Goal: Task Accomplishment & Management: Use online tool/utility

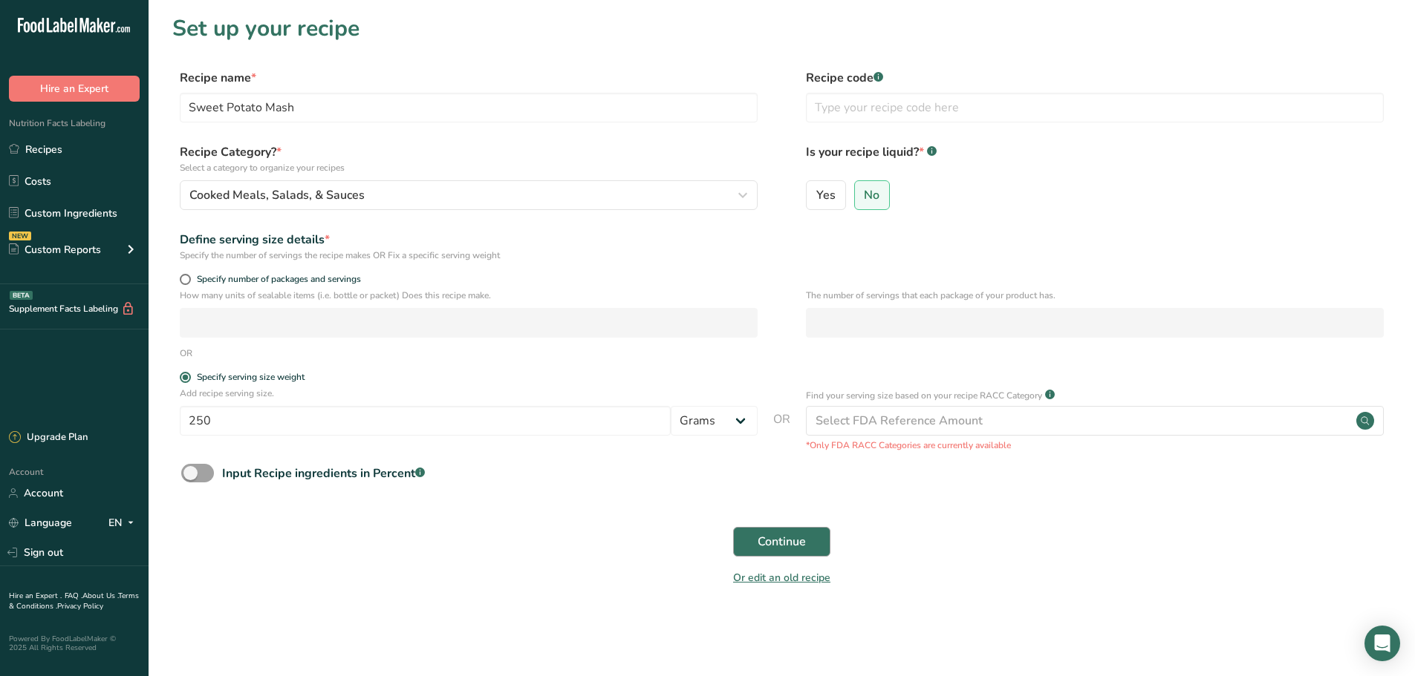
type input "250"
click at [786, 544] on span "Continue" at bounding box center [781, 542] width 48 height 18
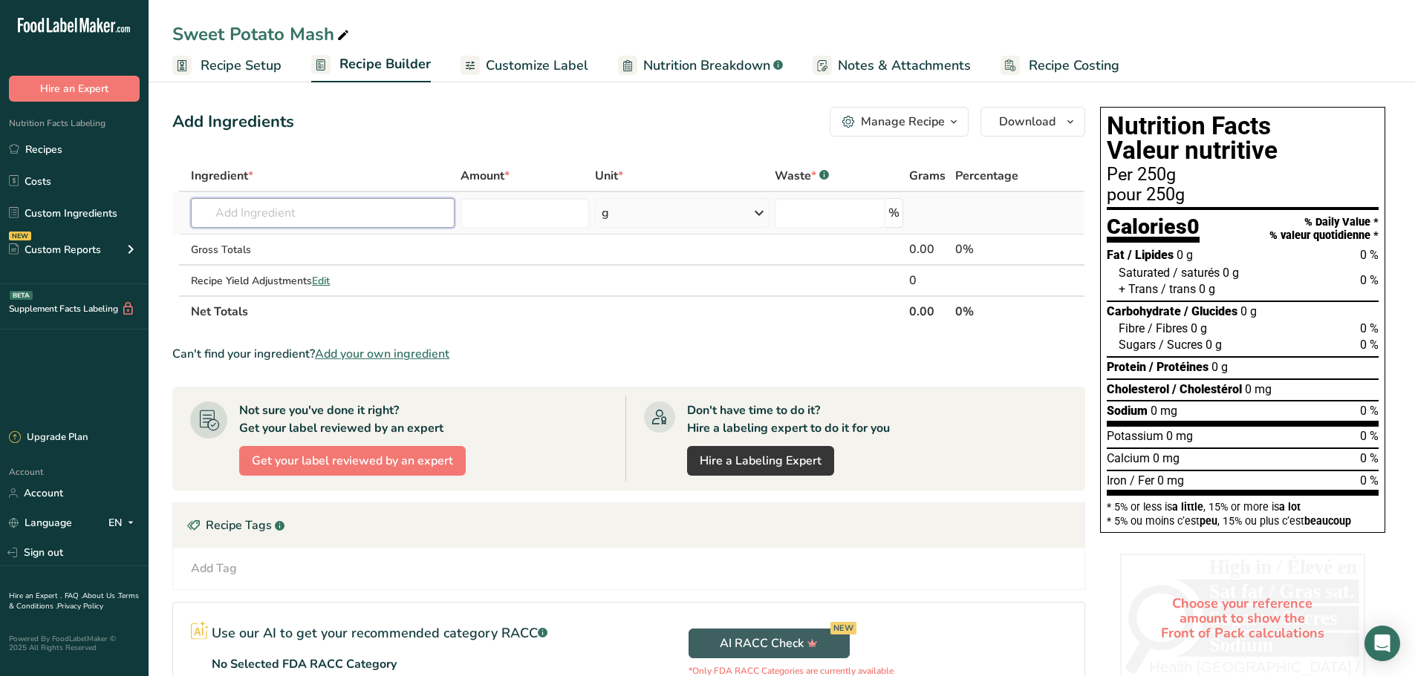
click at [304, 209] on input "text" at bounding box center [323, 213] width 264 height 30
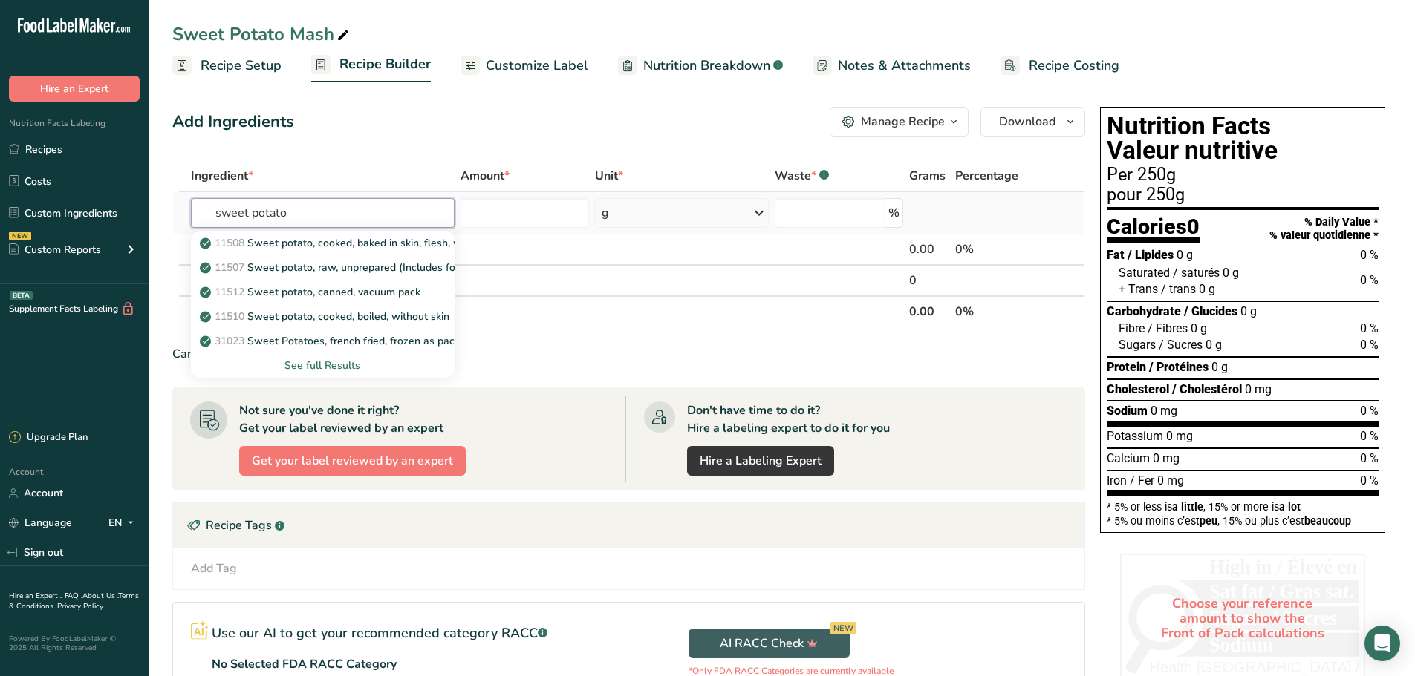
type input "sweet potato"
click at [365, 228] on div "11508 Sweet potato, cooked, baked in skin, flesh, without salt 11507 Sweet pota…" at bounding box center [323, 303] width 264 height 150
click at [364, 240] on p "11508 Sweet potato, cooked, baked in skin, flesh, without salt" at bounding box center [356, 243] width 307 height 16
type input "Sweet potato, cooked, baked in skin, flesh, without salt"
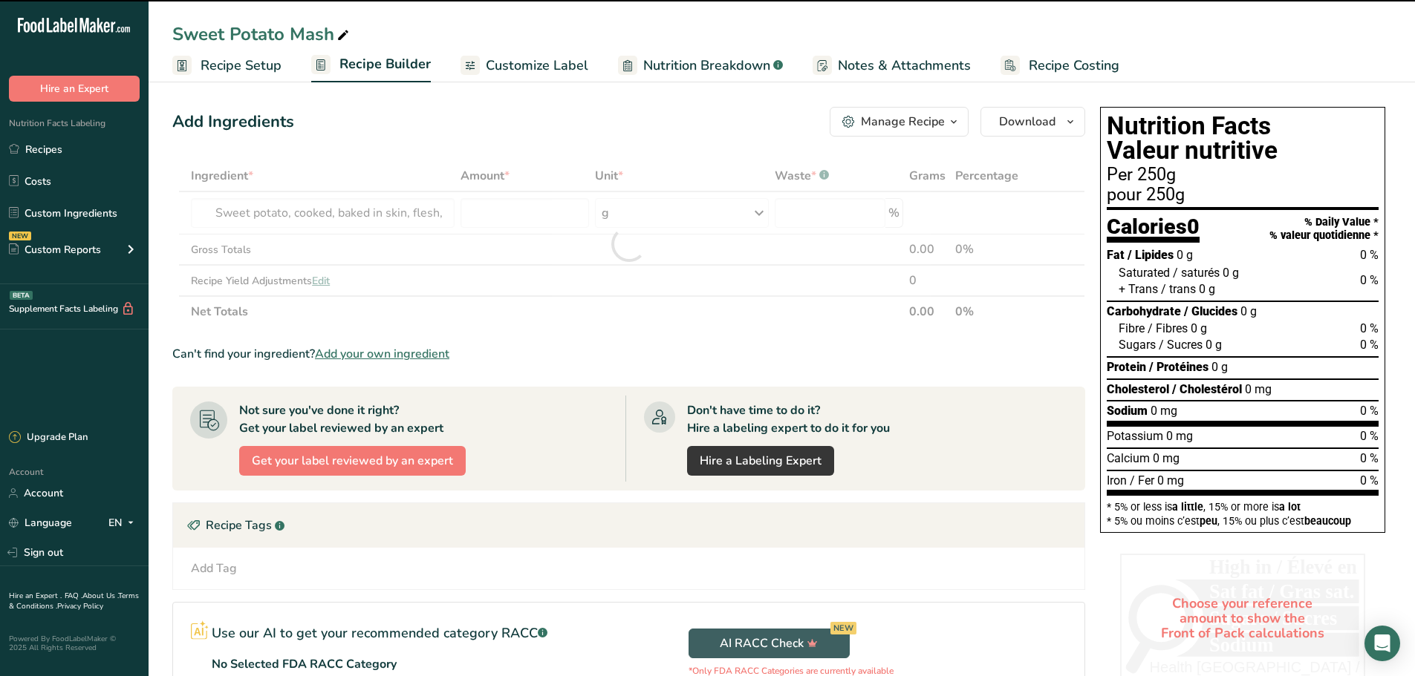
type input "0"
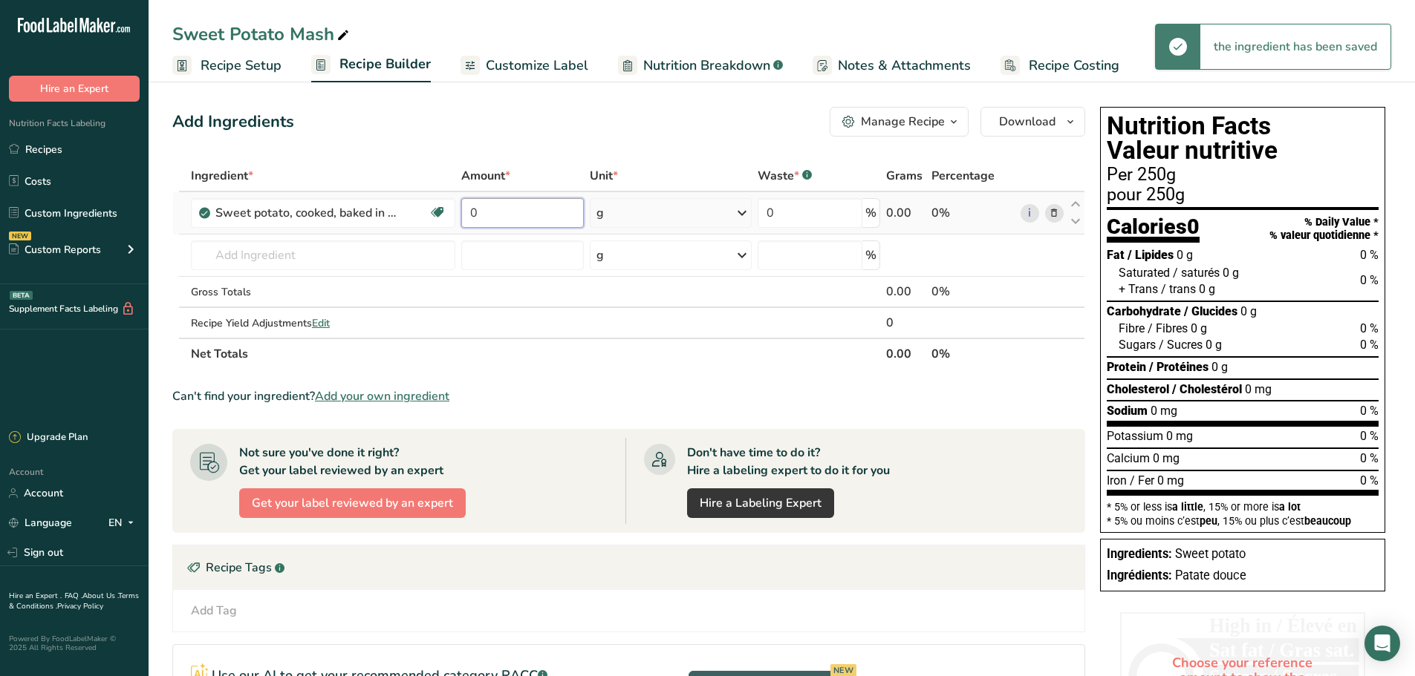
click at [513, 204] on input "0" at bounding box center [522, 213] width 123 height 30
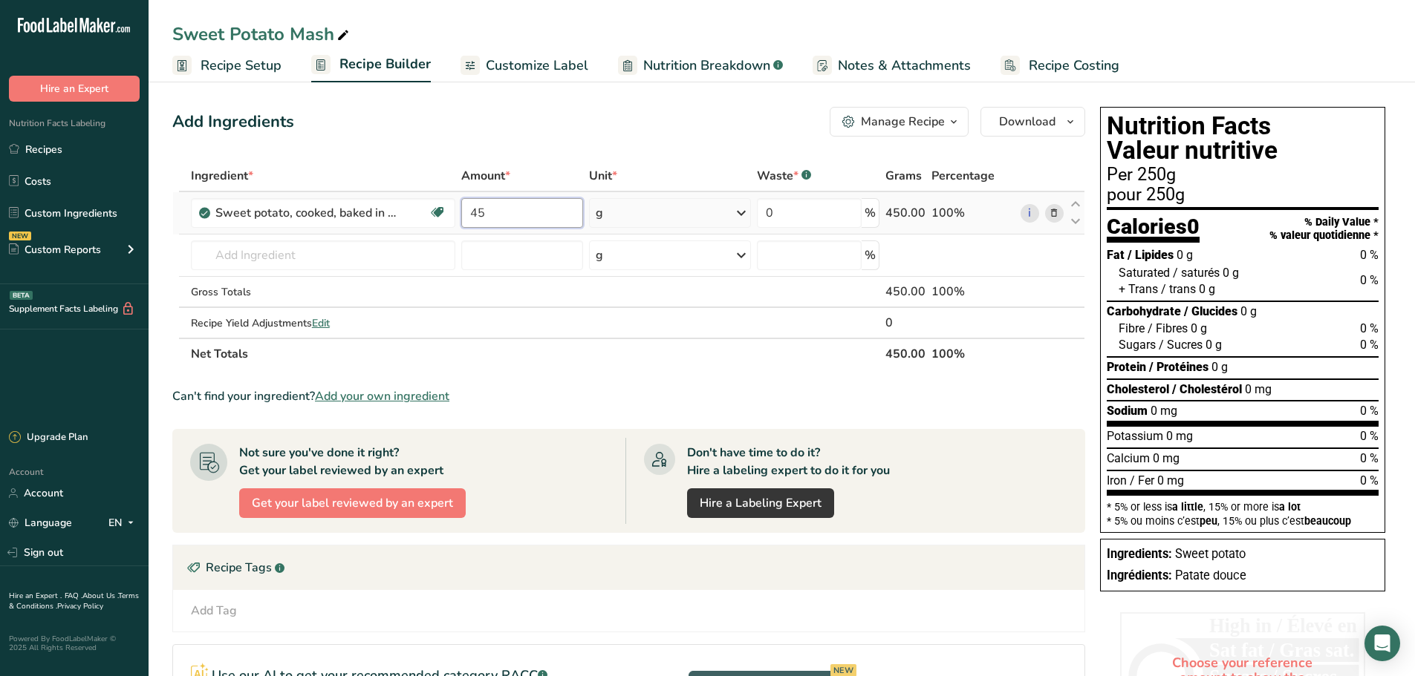
type input "4"
type input "300"
click at [307, 254] on div "Ingredient * Amount * Unit * Waste * .a-a{fill:#347362;}.b-a{fill:#fff;} Grams …" at bounding box center [628, 264] width 913 height 209
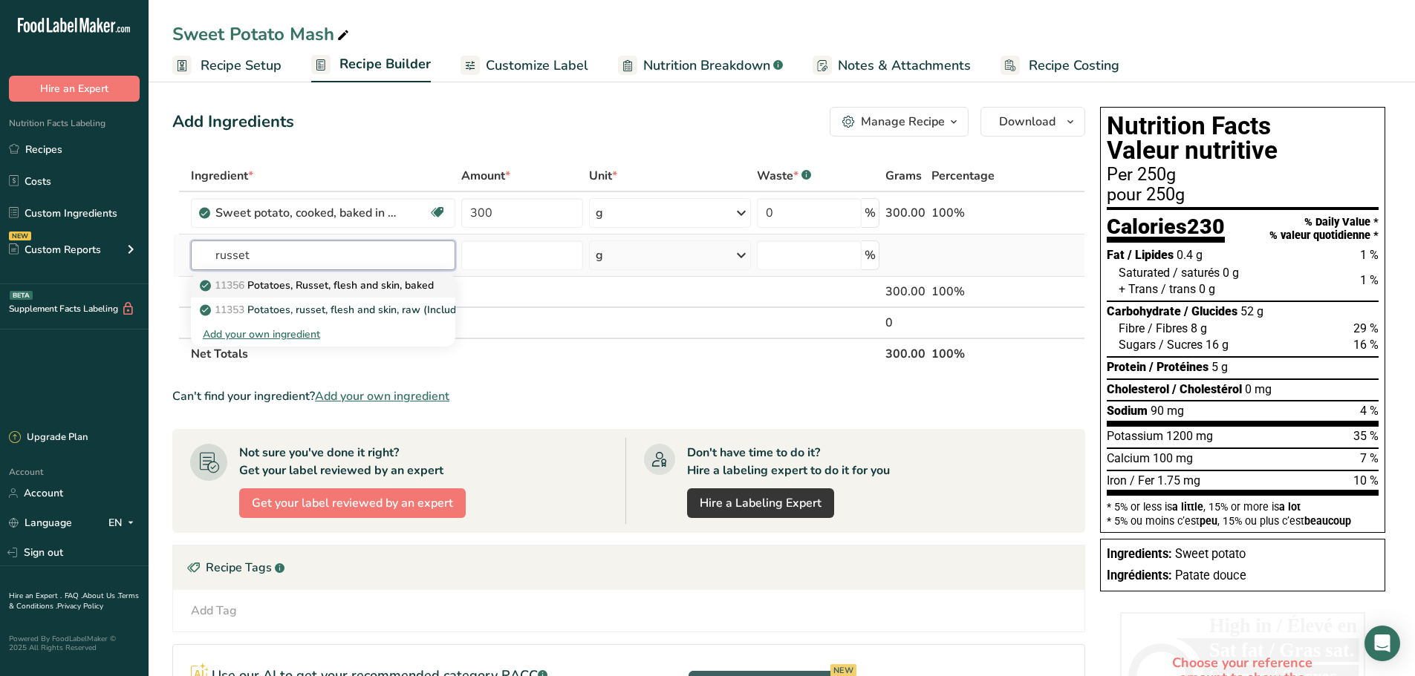
type input "russet"
click at [332, 284] on p "11356 Potatoes, Russet, flesh and skin, baked" at bounding box center [318, 286] width 231 height 16
type input "Potatoes, Russet, flesh and skin, baked"
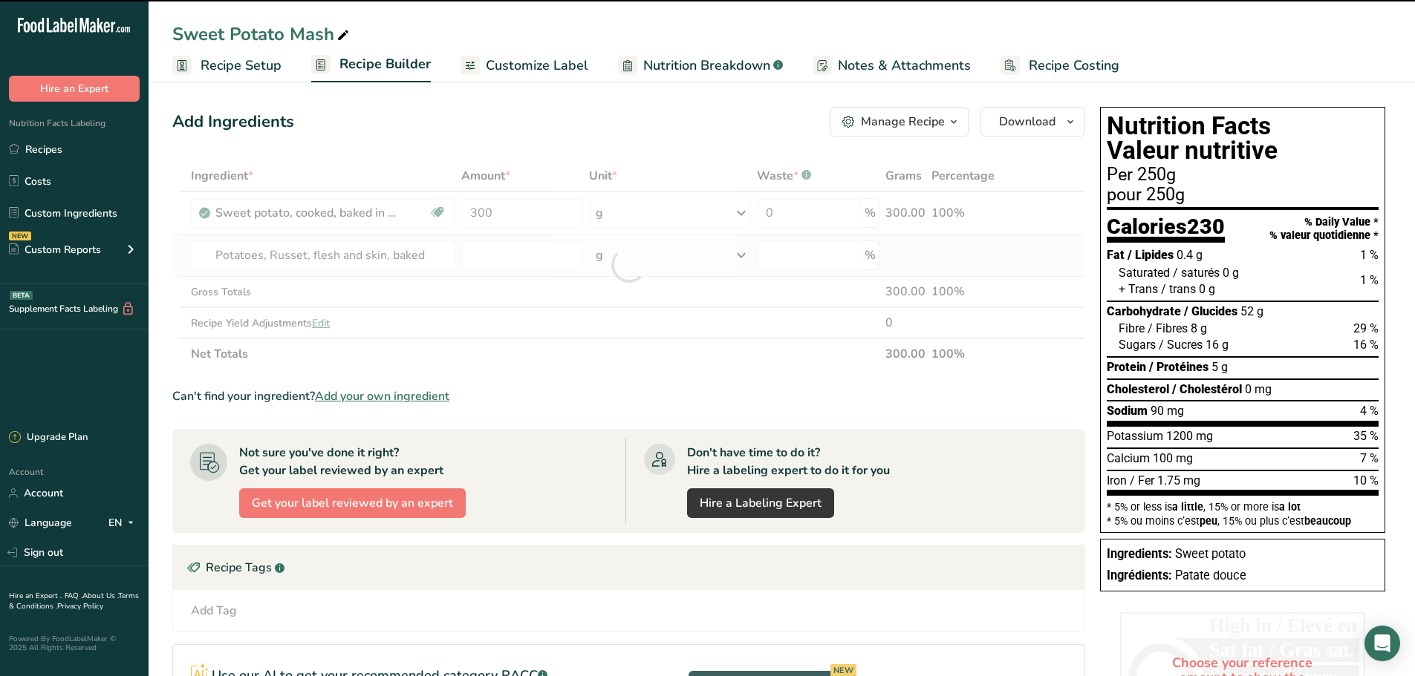
type input "0"
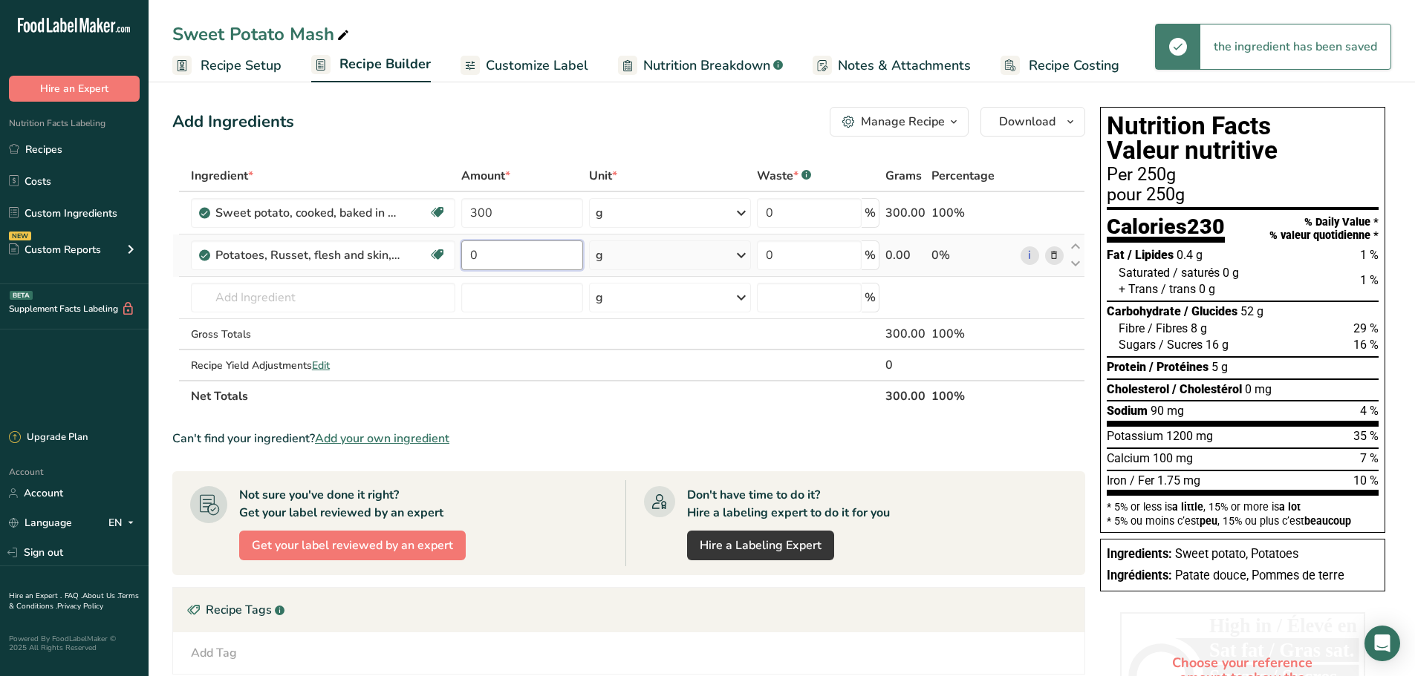
click at [497, 249] on input "0" at bounding box center [522, 256] width 123 height 30
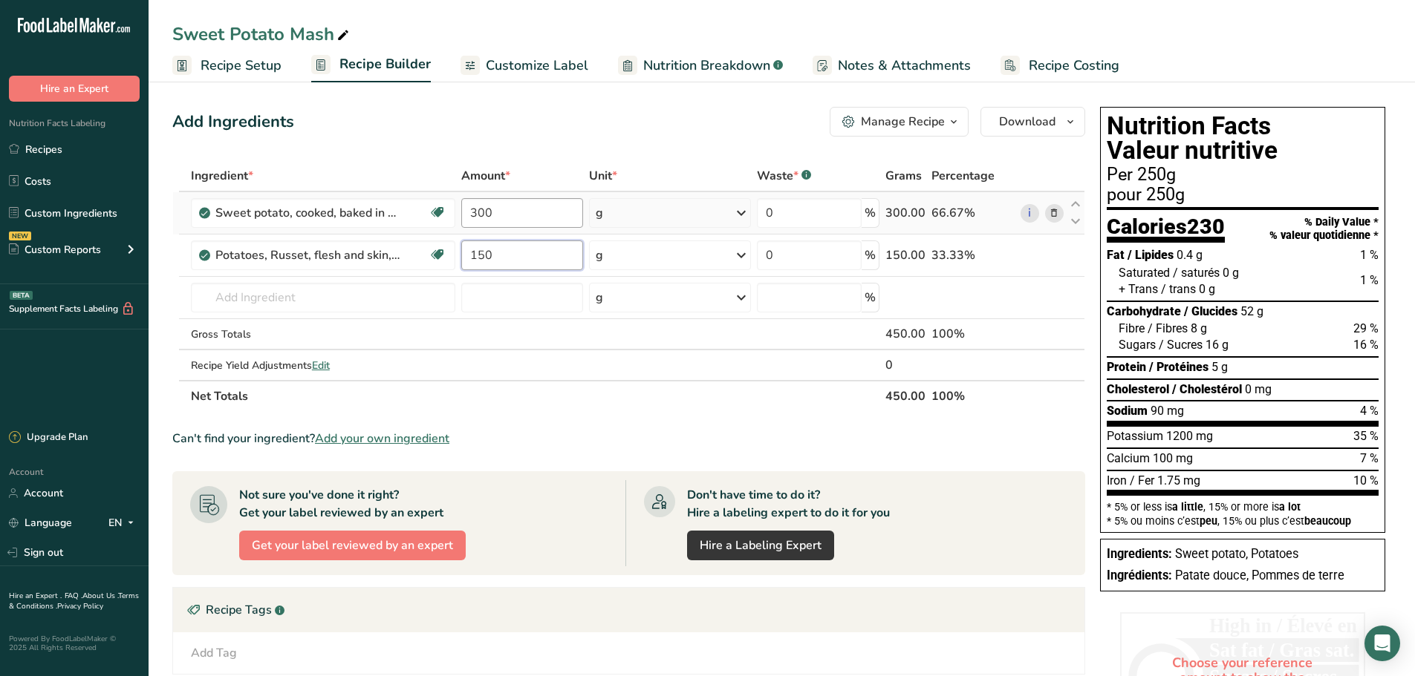
type input "150"
click at [521, 214] on div "Ingredient * Amount * Unit * Waste * .a-a{fill:#347362;}.b-a{fill:#fff;} Grams …" at bounding box center [628, 286] width 913 height 252
type input "3"
type input "200"
click at [506, 256] on div "Ingredient * Amount * Unit * Waste * .a-a{fill:#347362;}.b-a{fill:#fff;} Grams …" at bounding box center [628, 286] width 913 height 252
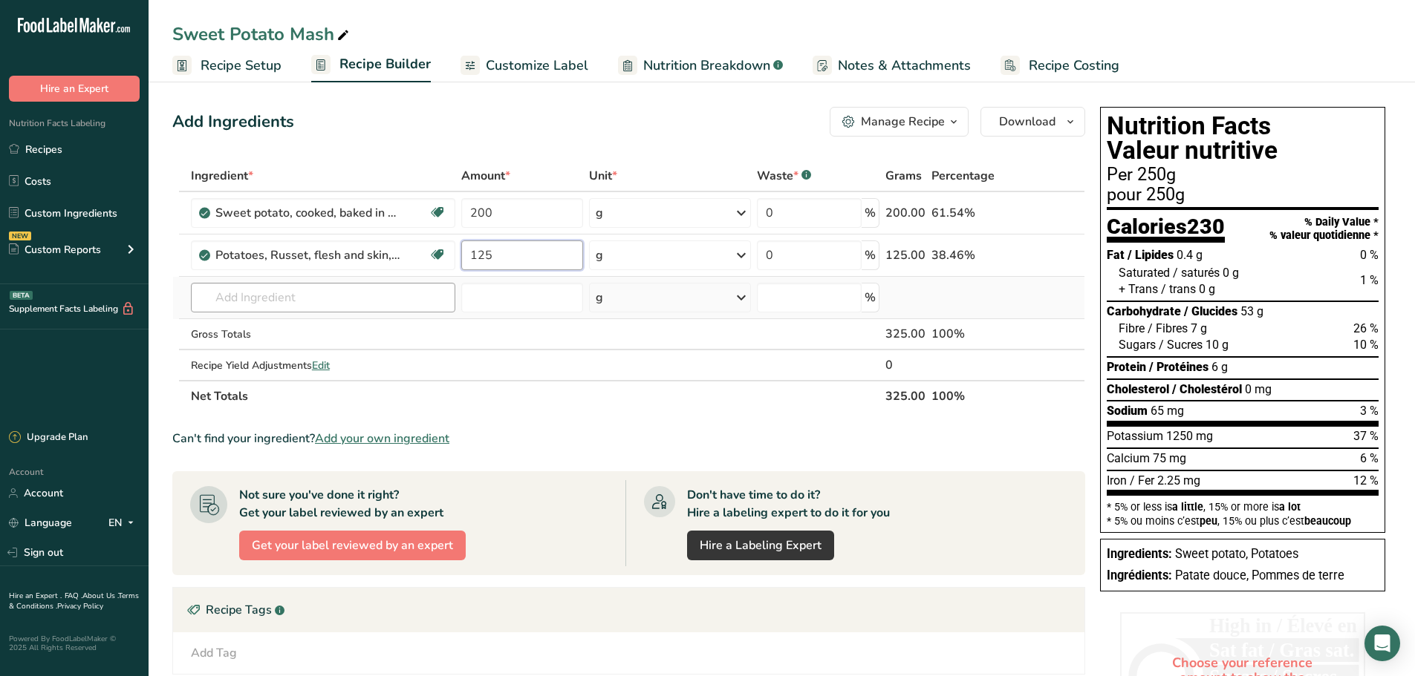
type input "125"
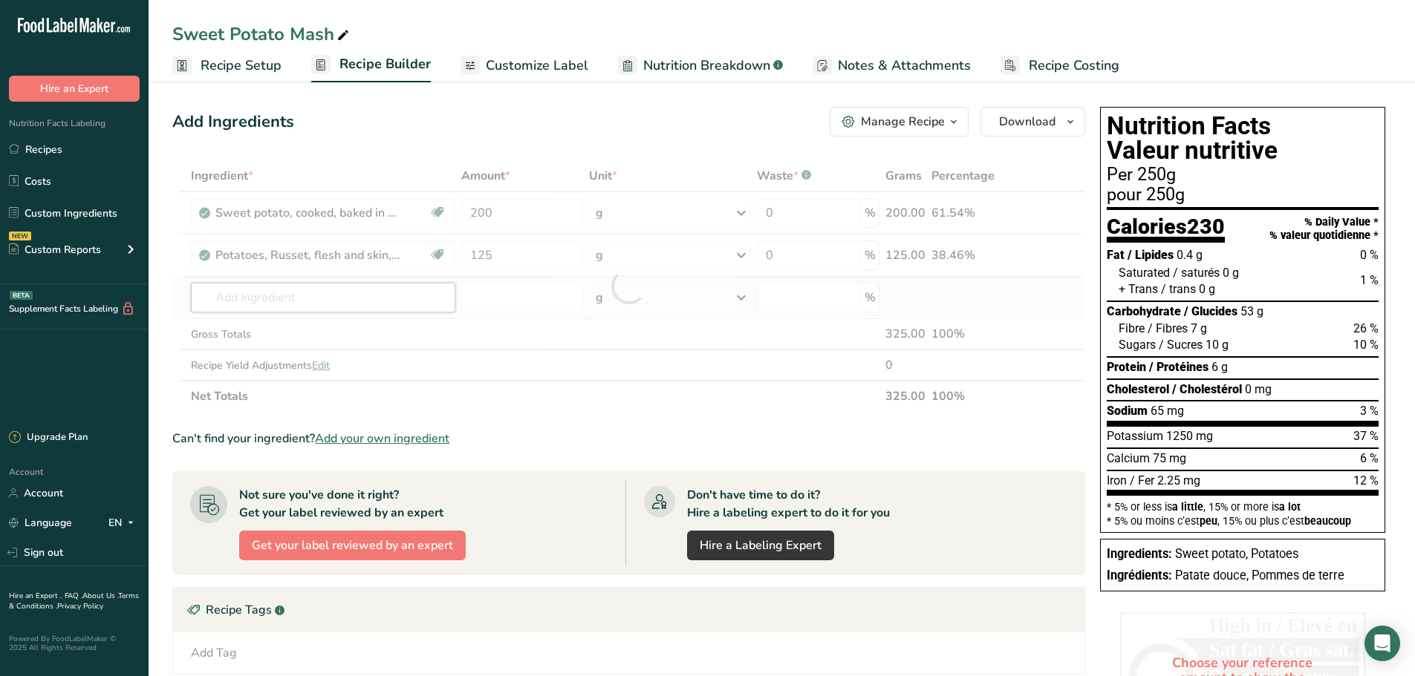
click at [305, 301] on div "Ingredient * Amount * Unit * Waste * .a-a{fill:#347362;}.b-a{fill:#fff;} Grams …" at bounding box center [628, 286] width 913 height 252
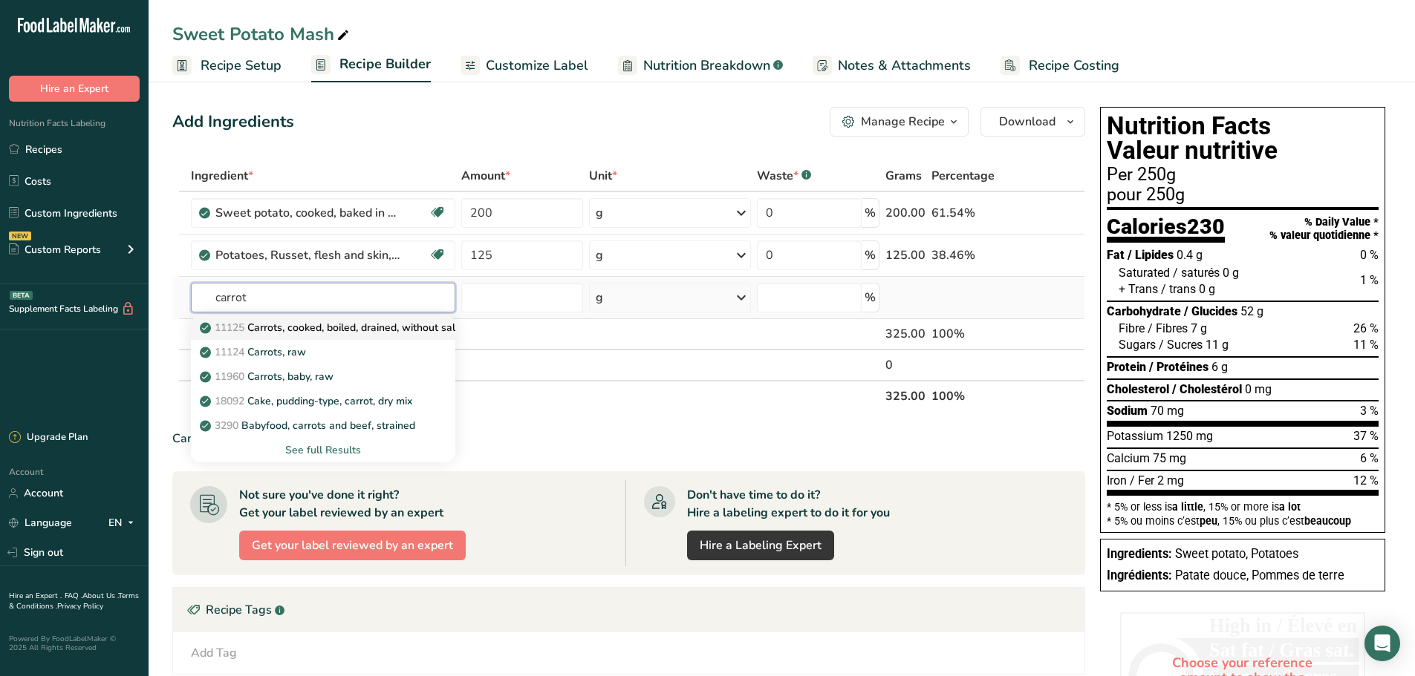
type input "carrot"
click at [301, 322] on p "11125 Carrots, cooked, boiled, drained, without salt" at bounding box center [331, 328] width 256 height 16
type input "Carrots, cooked, boiled, drained, without salt"
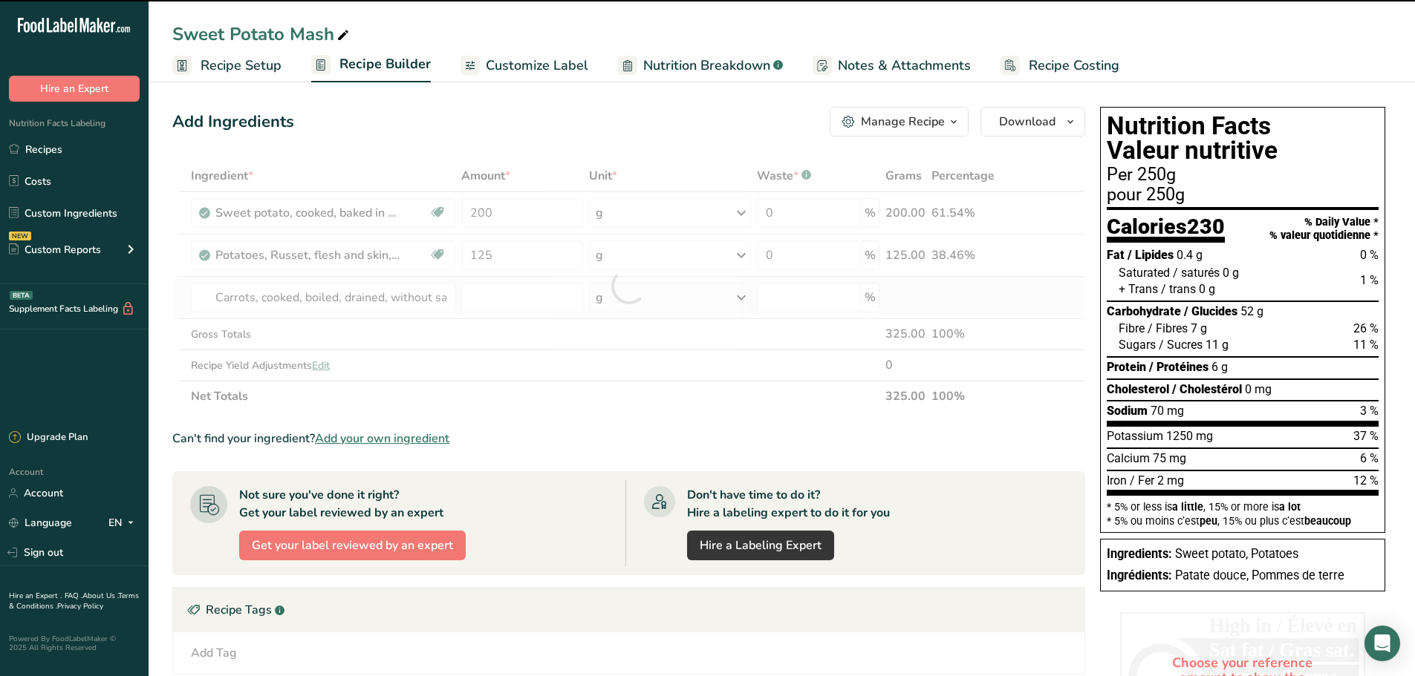
type input "0"
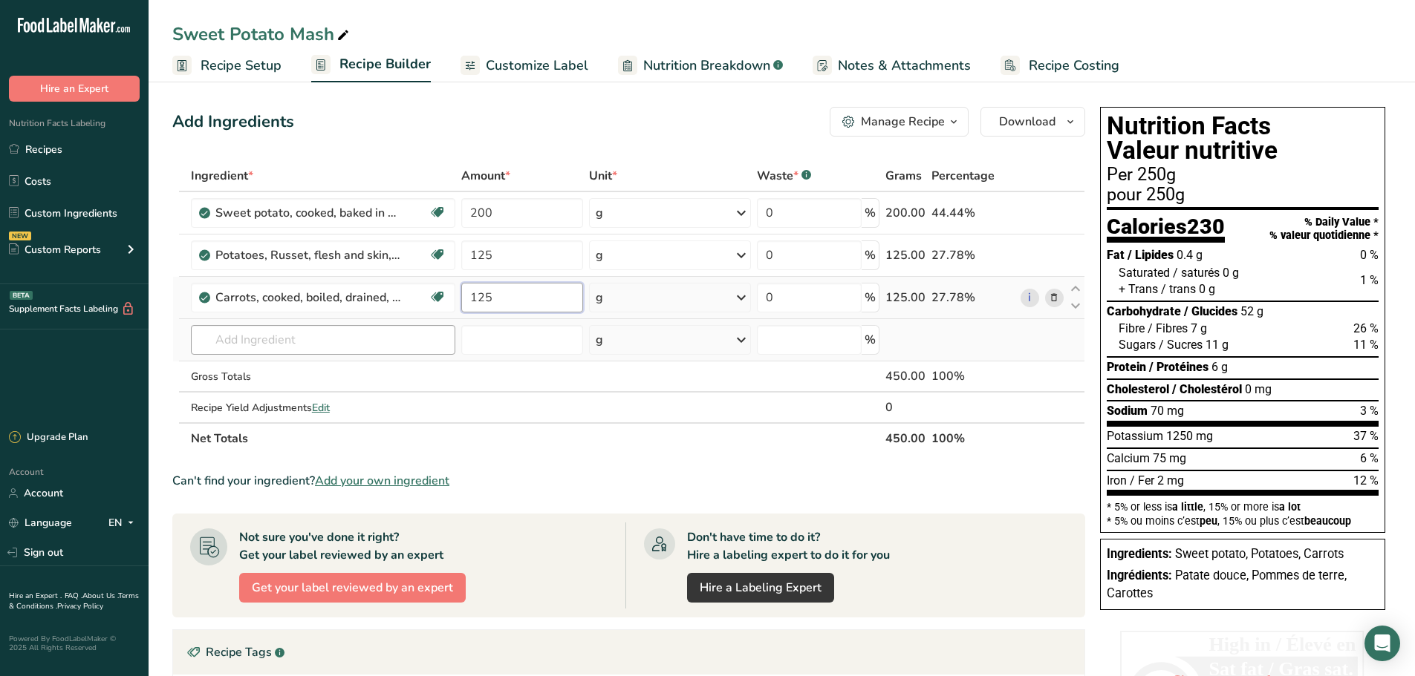
type input "125"
click at [266, 348] on div "Ingredient * Amount * Unit * Waste * .a-a{fill:#347362;}.b-a{fill:#fff;} Grams …" at bounding box center [628, 307] width 913 height 294
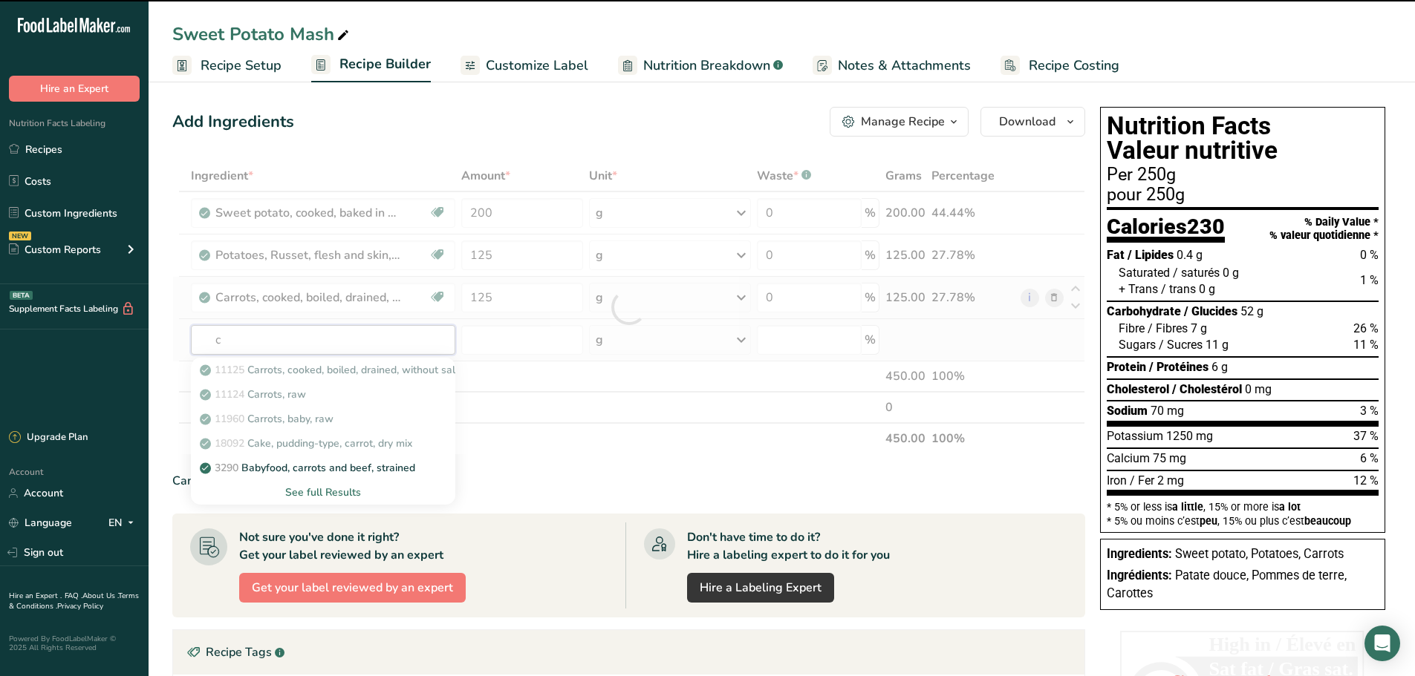
type input "ci"
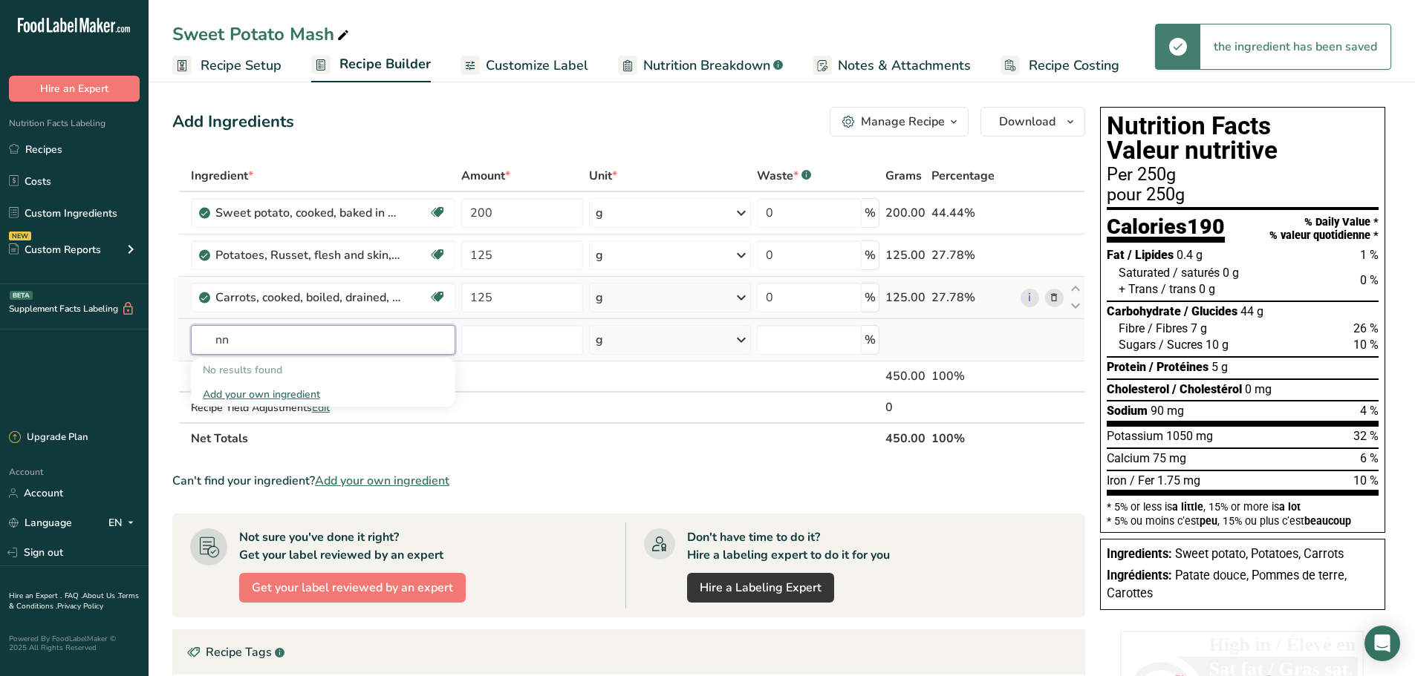
type input "n"
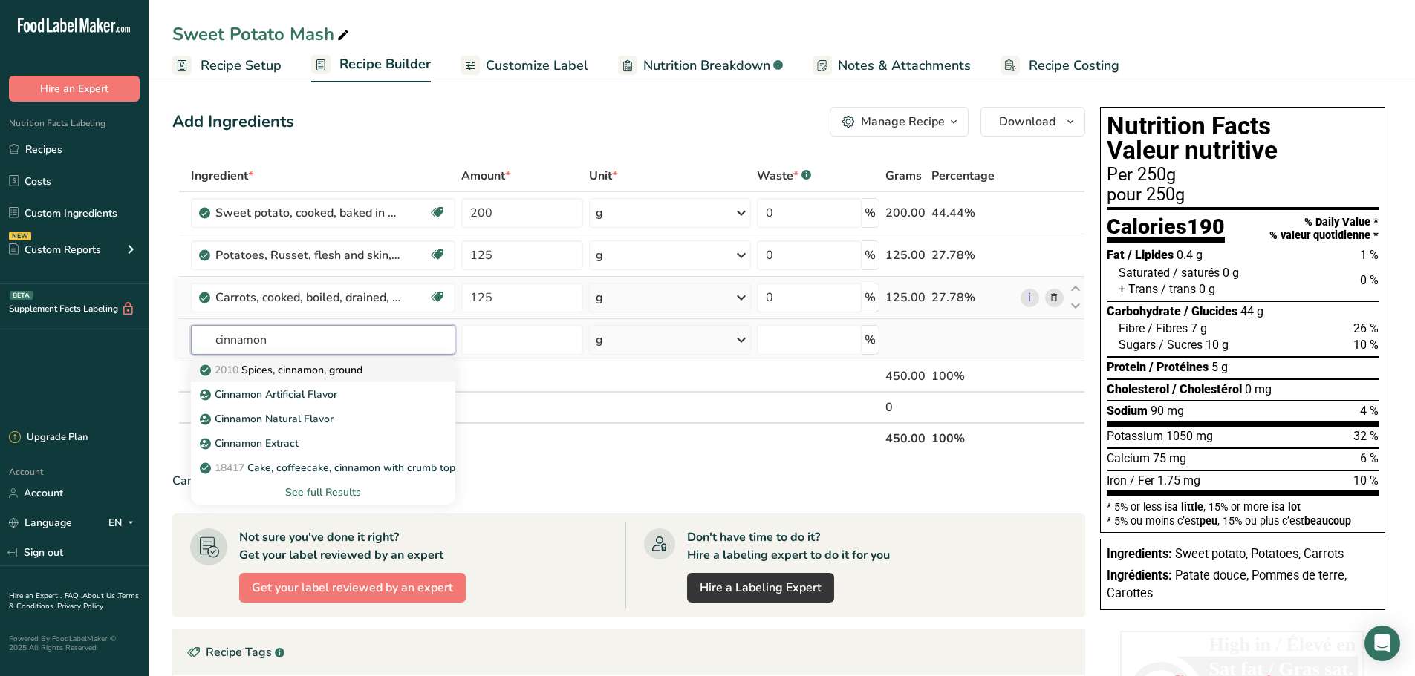
type input "cinnamon"
click at [266, 368] on p "2010 Spices, cinnamon, ground" at bounding box center [283, 370] width 160 height 16
type input "Spices, cinnamon, ground"
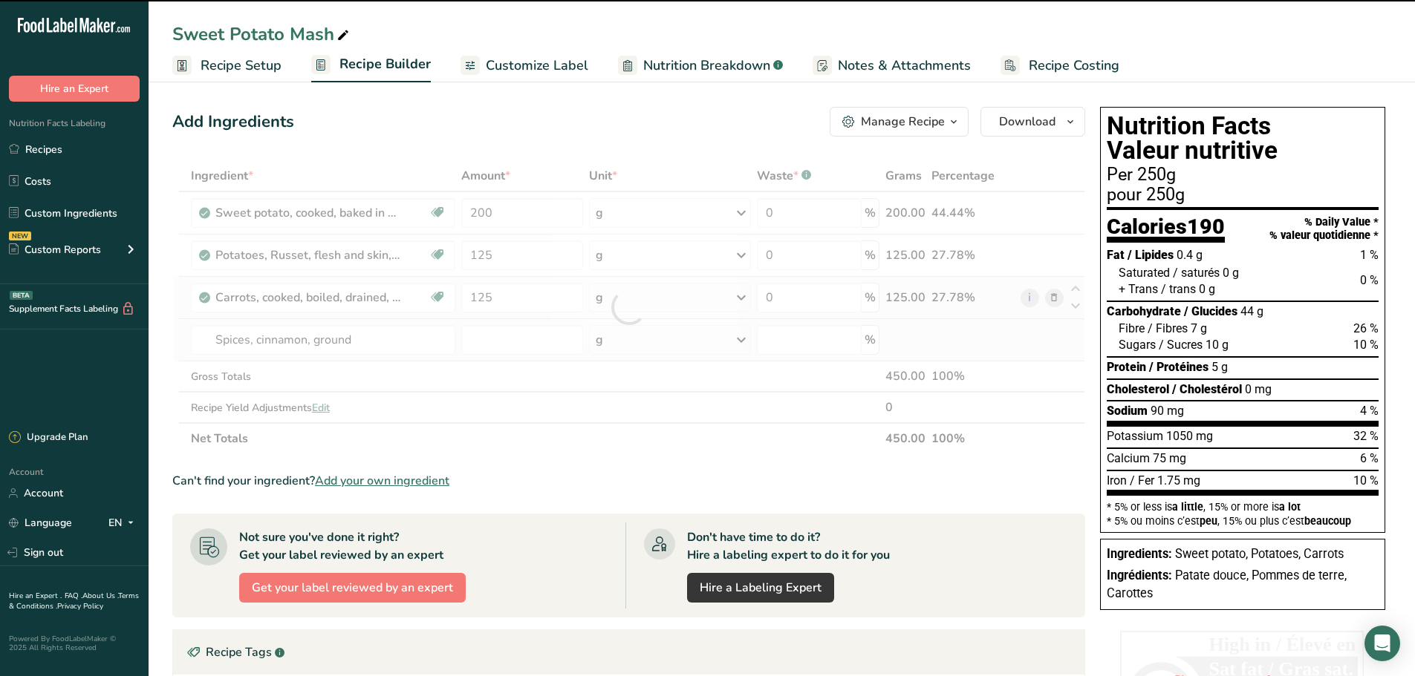
type input "0"
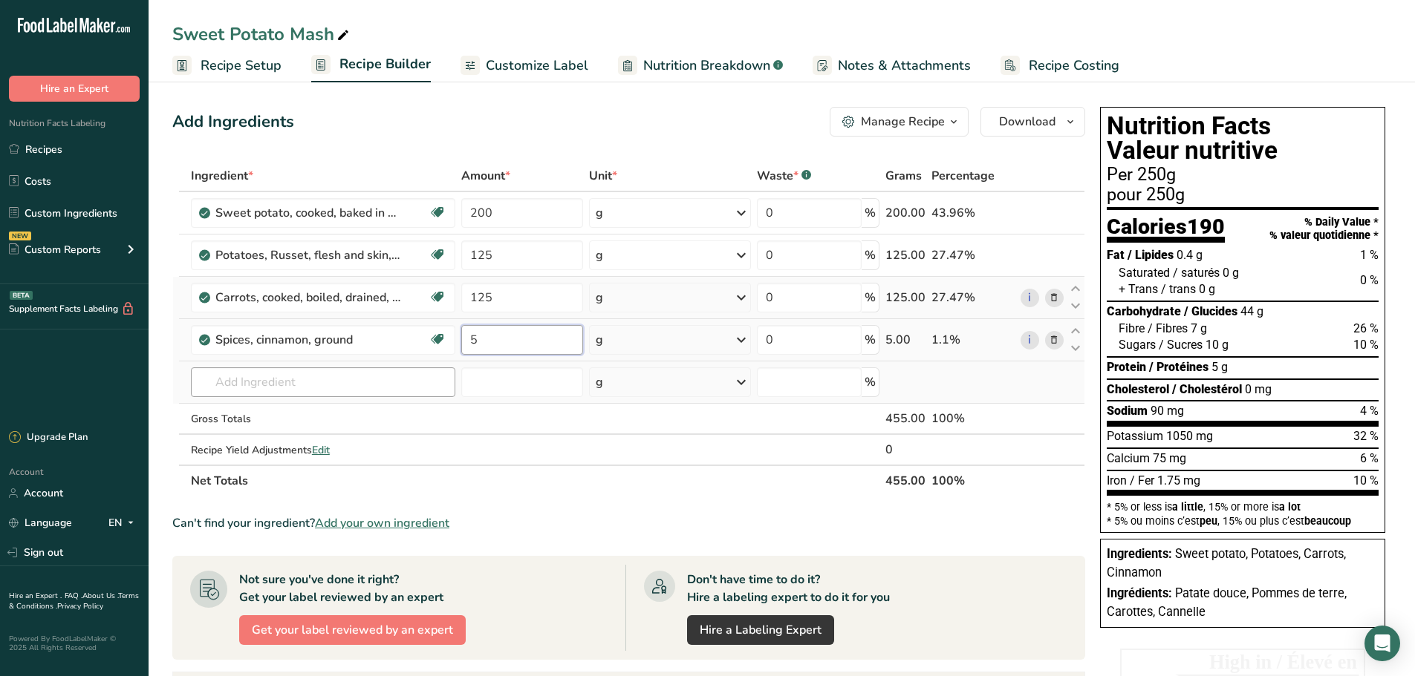
type input "5"
click at [266, 384] on div "Ingredient * Amount * Unit * Waste * .a-a{fill:#347362;}.b-a{fill:#fff;} Grams …" at bounding box center [628, 328] width 913 height 336
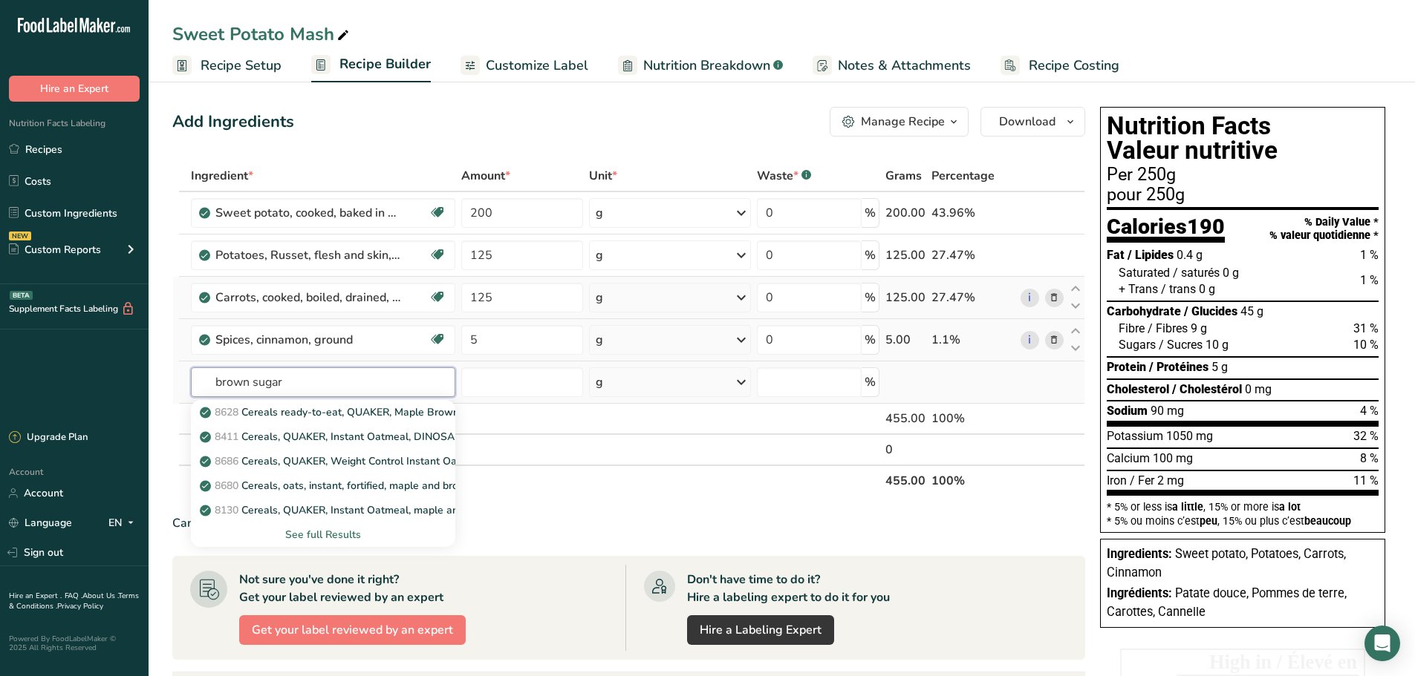
type input "brown sugar"
click at [333, 540] on div "See full Results" at bounding box center [323, 535] width 241 height 16
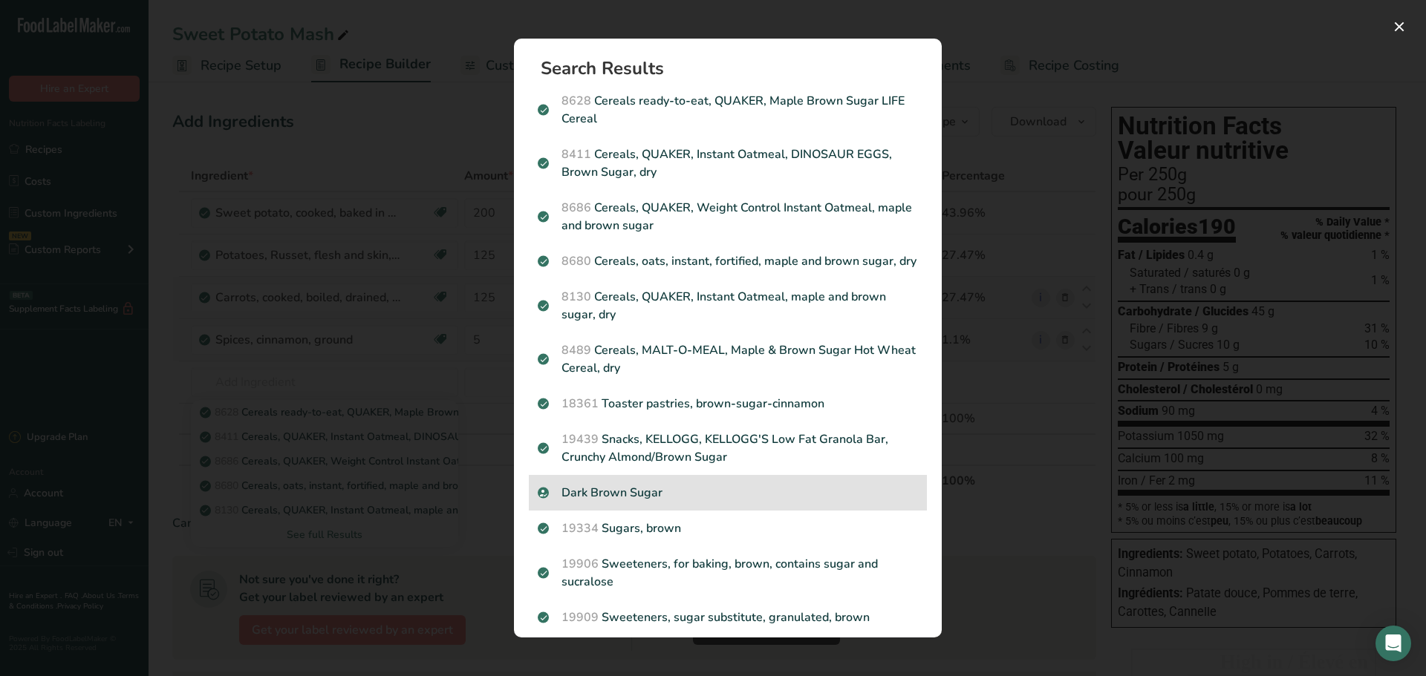
click at [622, 502] on p "Dark Brown Sugar" at bounding box center [728, 493] width 380 height 18
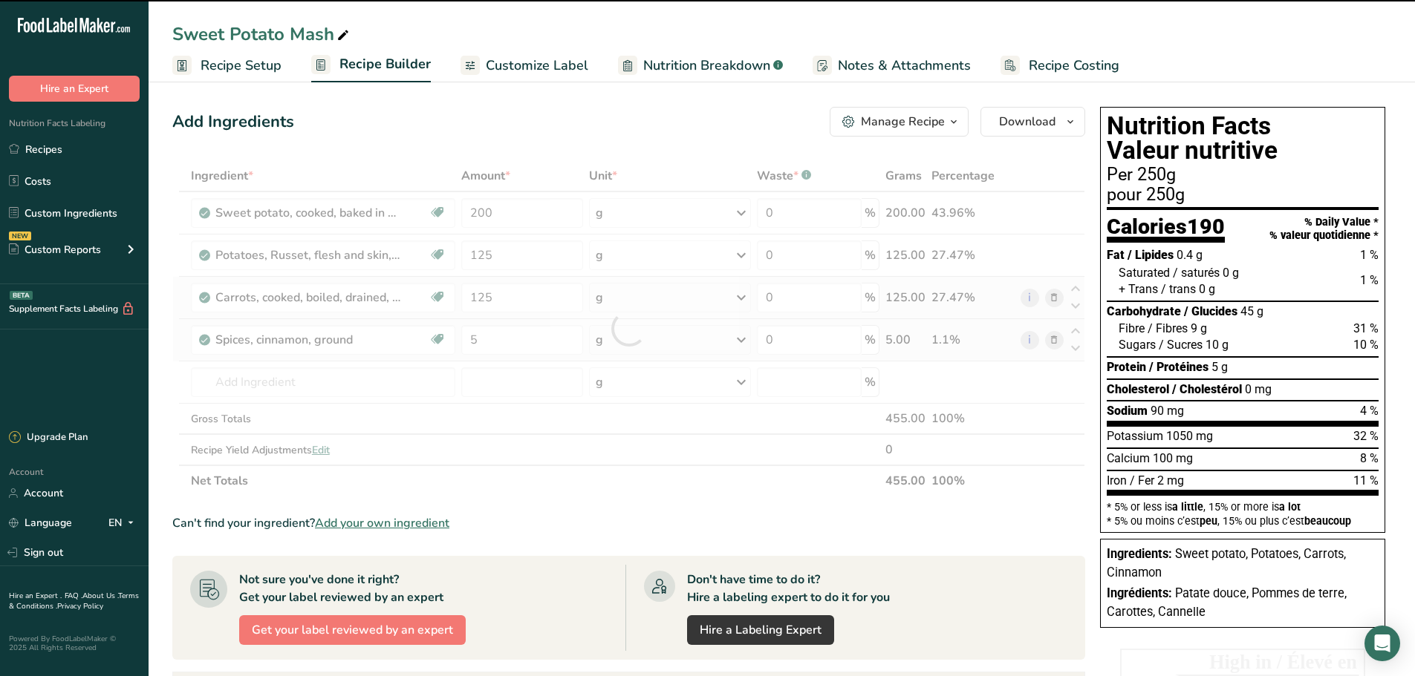
type input "0"
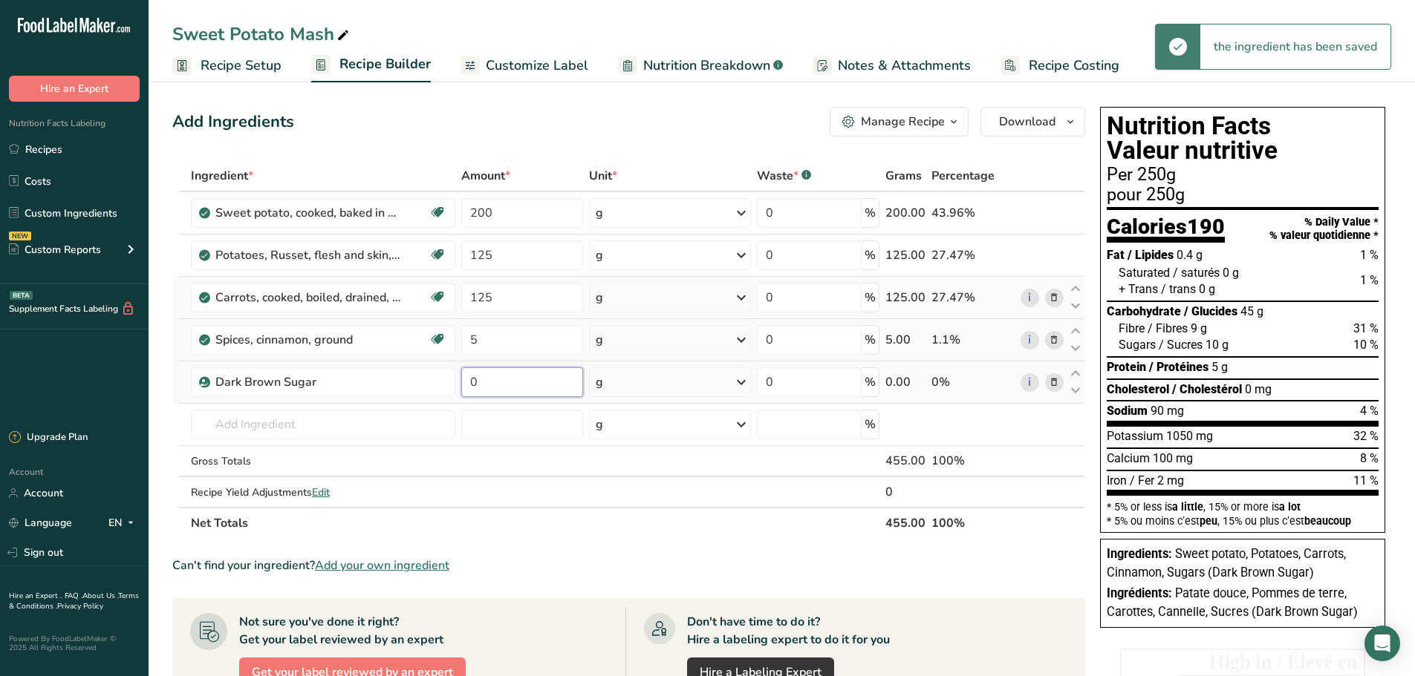
click at [492, 382] on input "0" at bounding box center [522, 383] width 123 height 30
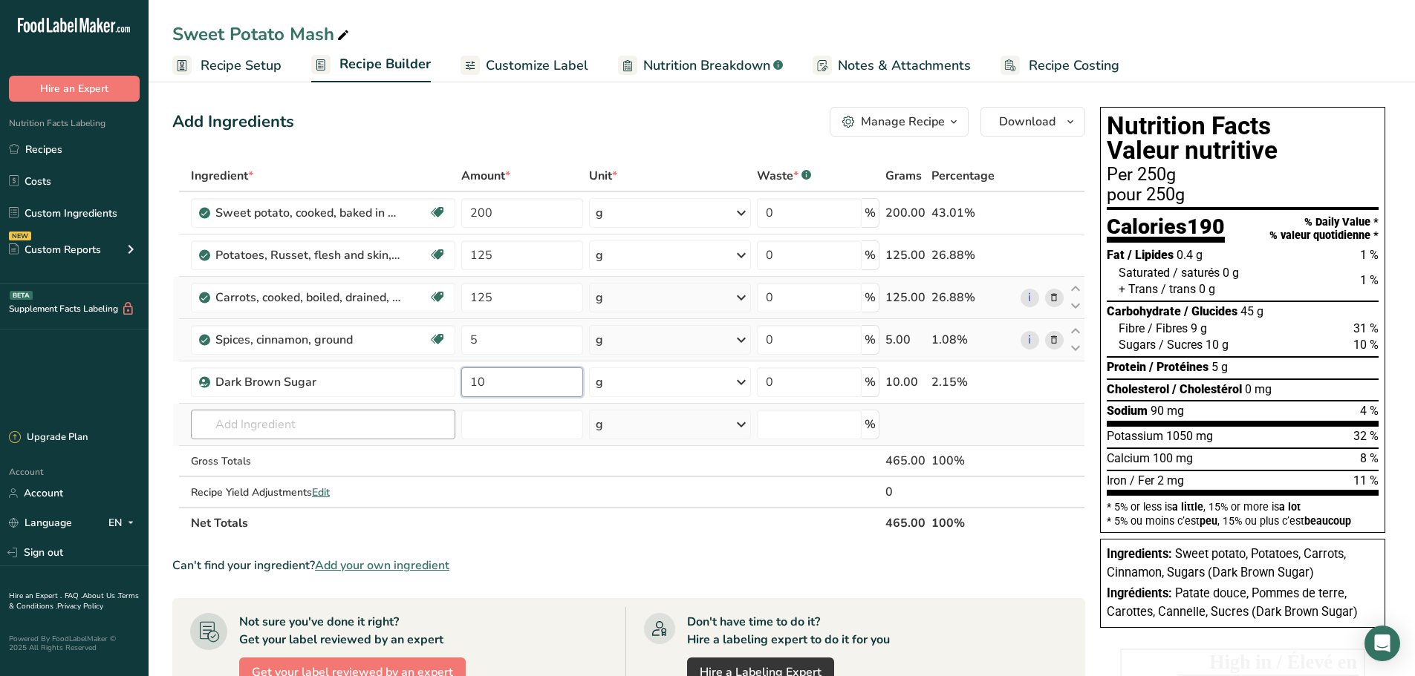
type input "10"
click at [270, 432] on div "Ingredient * Amount * Unit * Waste * .a-a{fill:#347362;}.b-a{fill:#fff;} Grams …" at bounding box center [628, 349] width 913 height 379
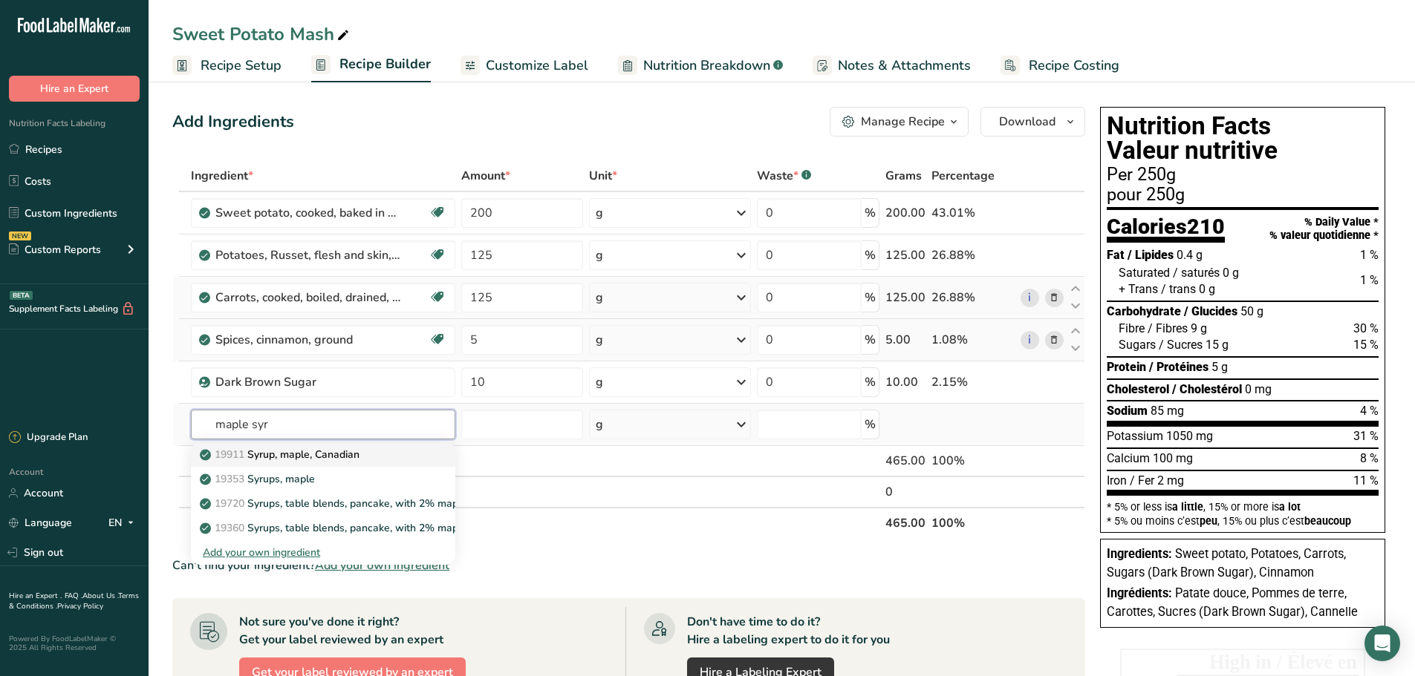
type input "maple syr"
click at [303, 455] on p "19911 Syrup, maple, [DEMOGRAPHIC_DATA]" at bounding box center [281, 455] width 157 height 16
type input "Syrup, maple, Canadian"
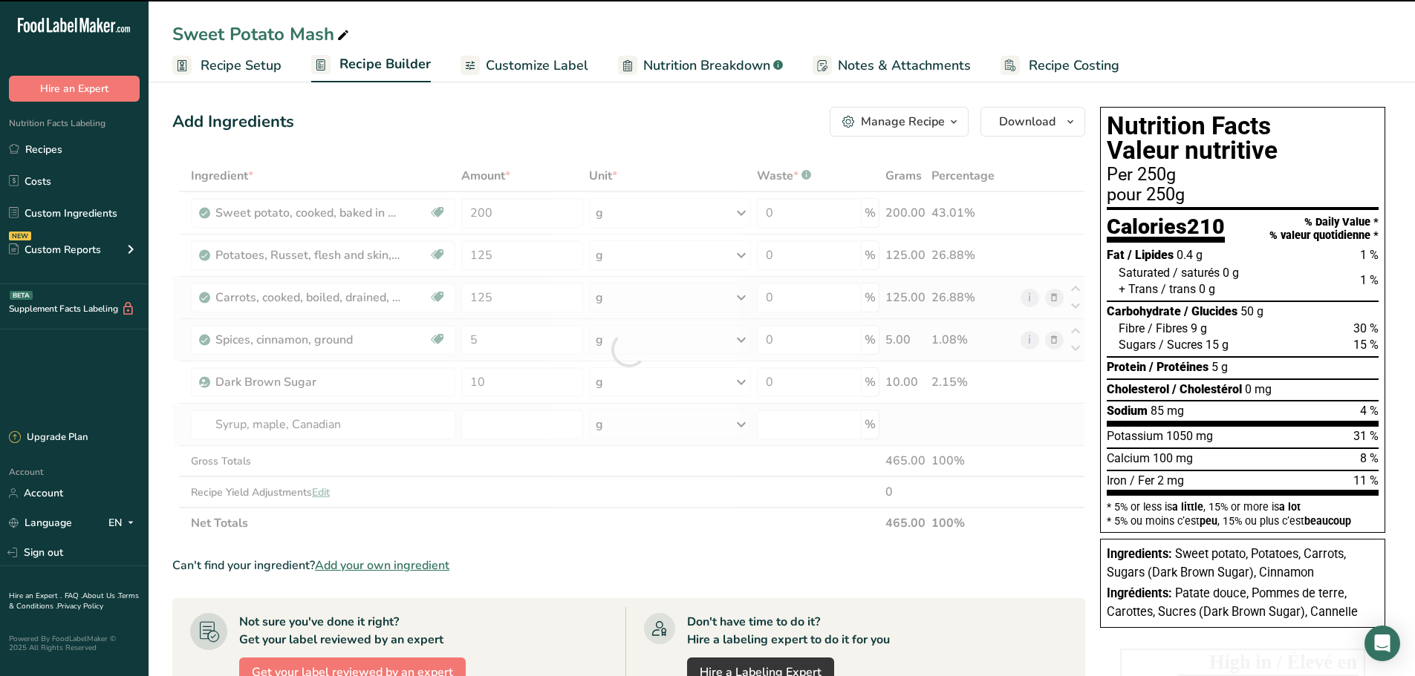
type input "0"
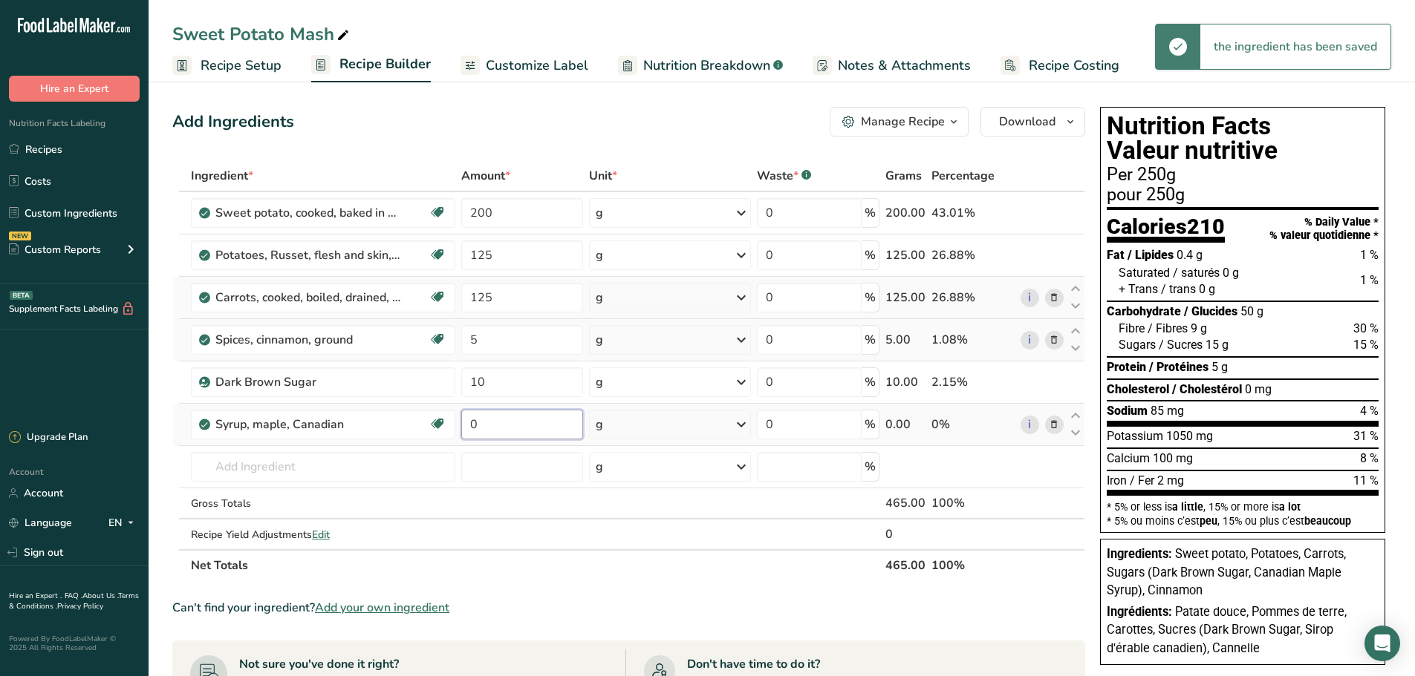
drag, startPoint x: 483, startPoint y: 423, endPoint x: 463, endPoint y: 428, distance: 20.9
click at [463, 428] on input "0" at bounding box center [522, 425] width 123 height 30
type input "10"
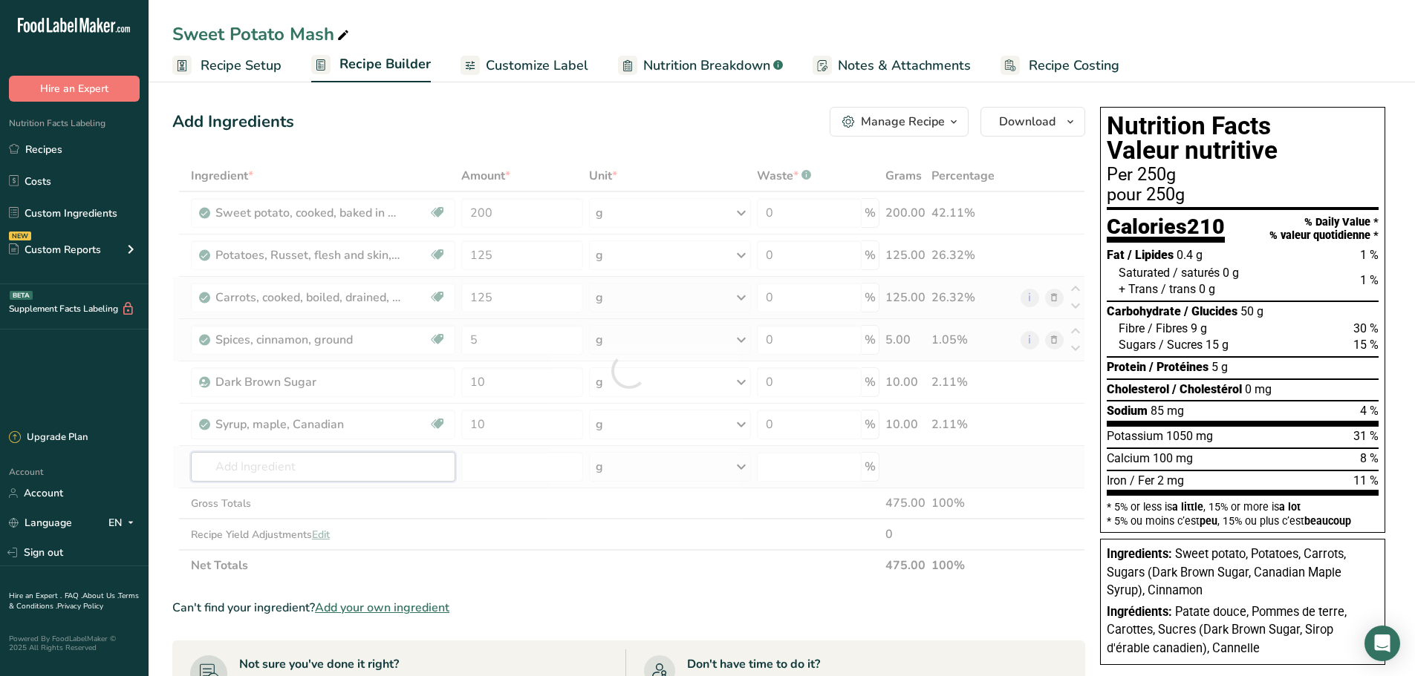
click at [286, 472] on div "Ingredient * Amount * Unit * Waste * .a-a{fill:#347362;}.b-a{fill:#fff;} Grams …" at bounding box center [628, 370] width 913 height 421
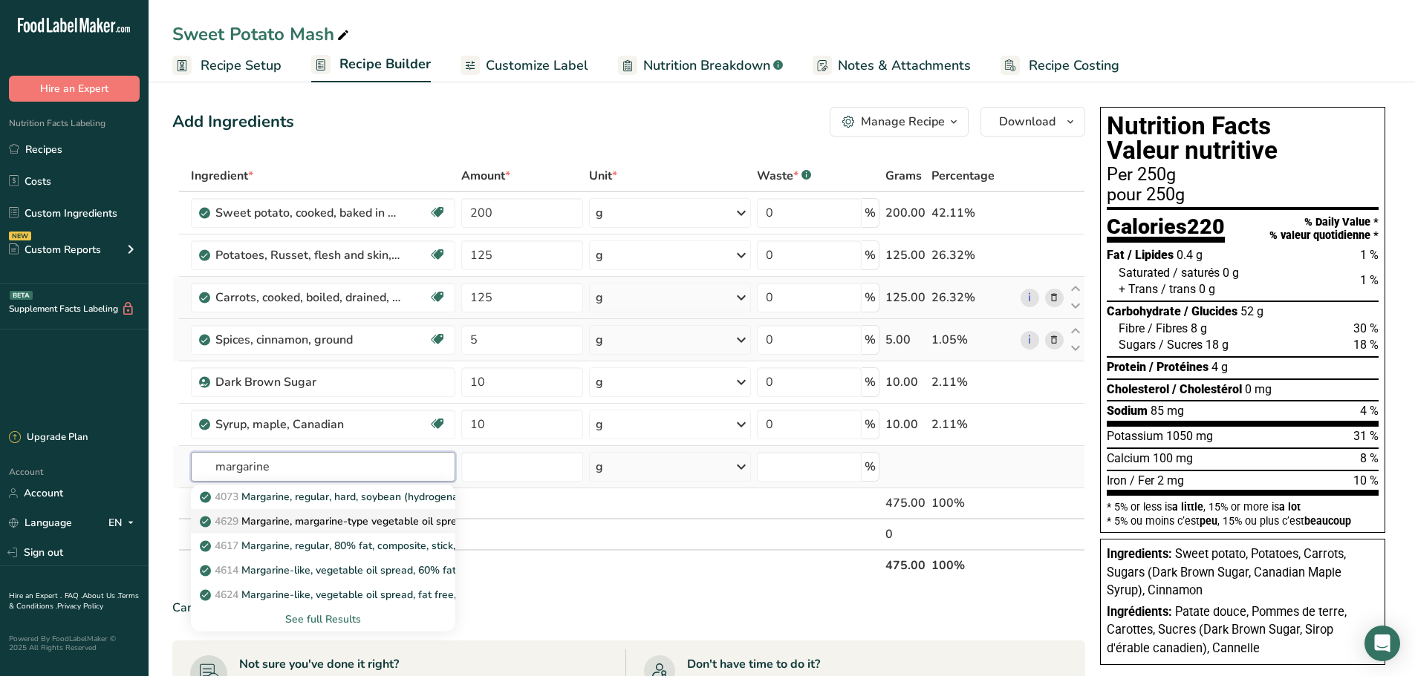
type input "margarine"
click at [301, 518] on p "4629 Margarine, margarine-type vegetable oil spread, 70% fat, soybean and parti…" at bounding box center [480, 522] width 555 height 16
type input "Margarine, margarine-type vegetable oil spread, 70% fat, soybean and partially …"
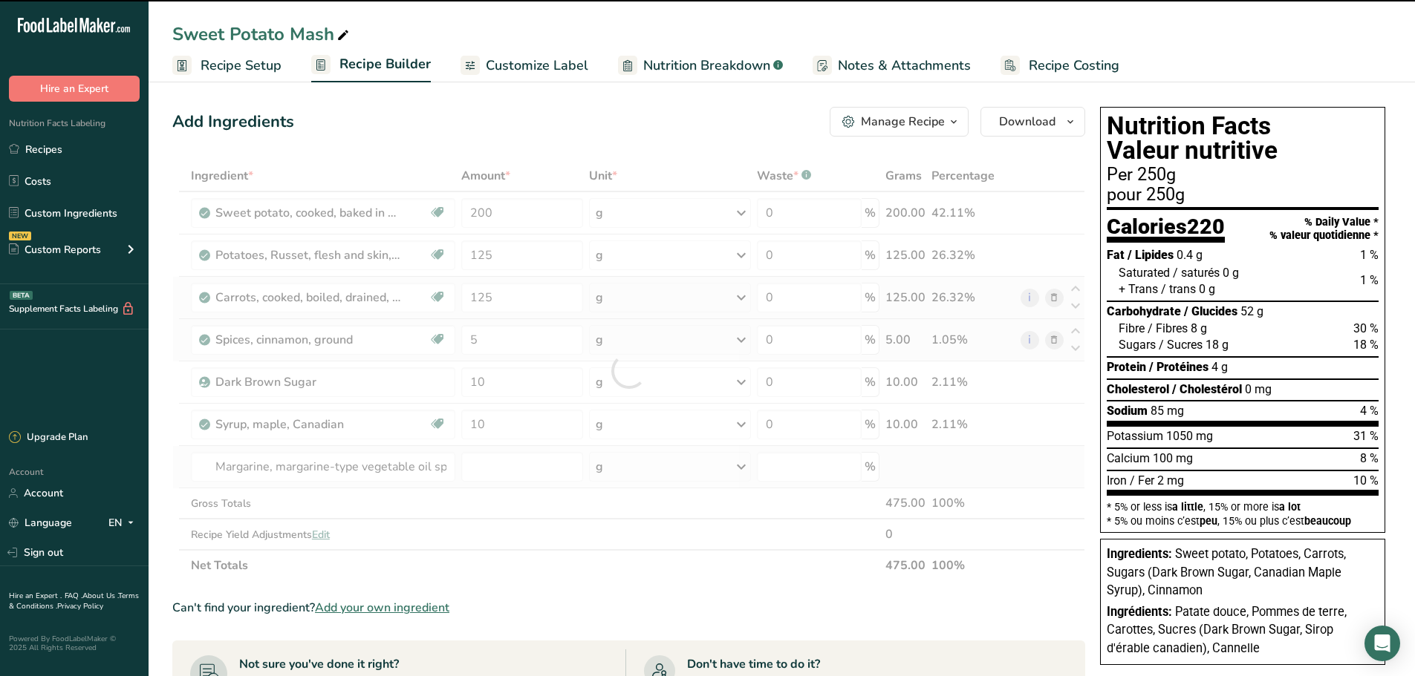
type input "0"
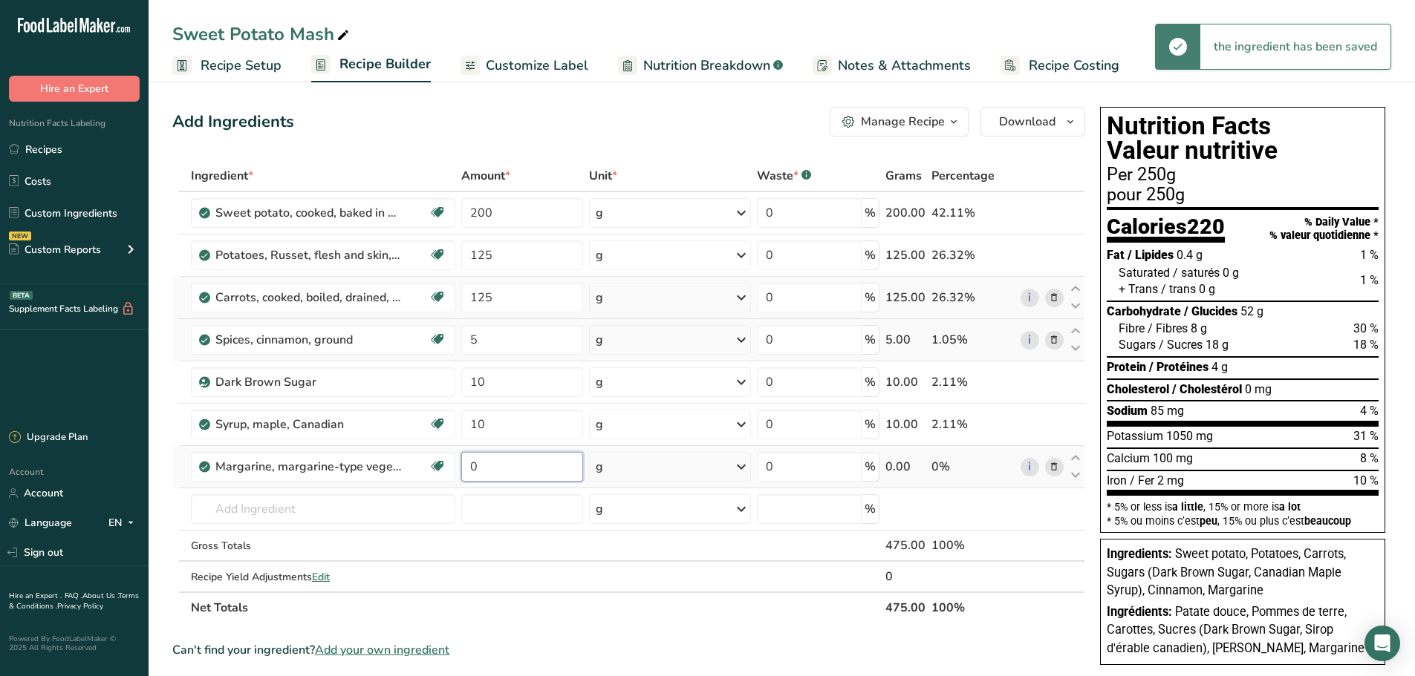
drag, startPoint x: 478, startPoint y: 463, endPoint x: 469, endPoint y: 467, distance: 10.0
click at [469, 467] on input "0" at bounding box center [522, 467] width 123 height 30
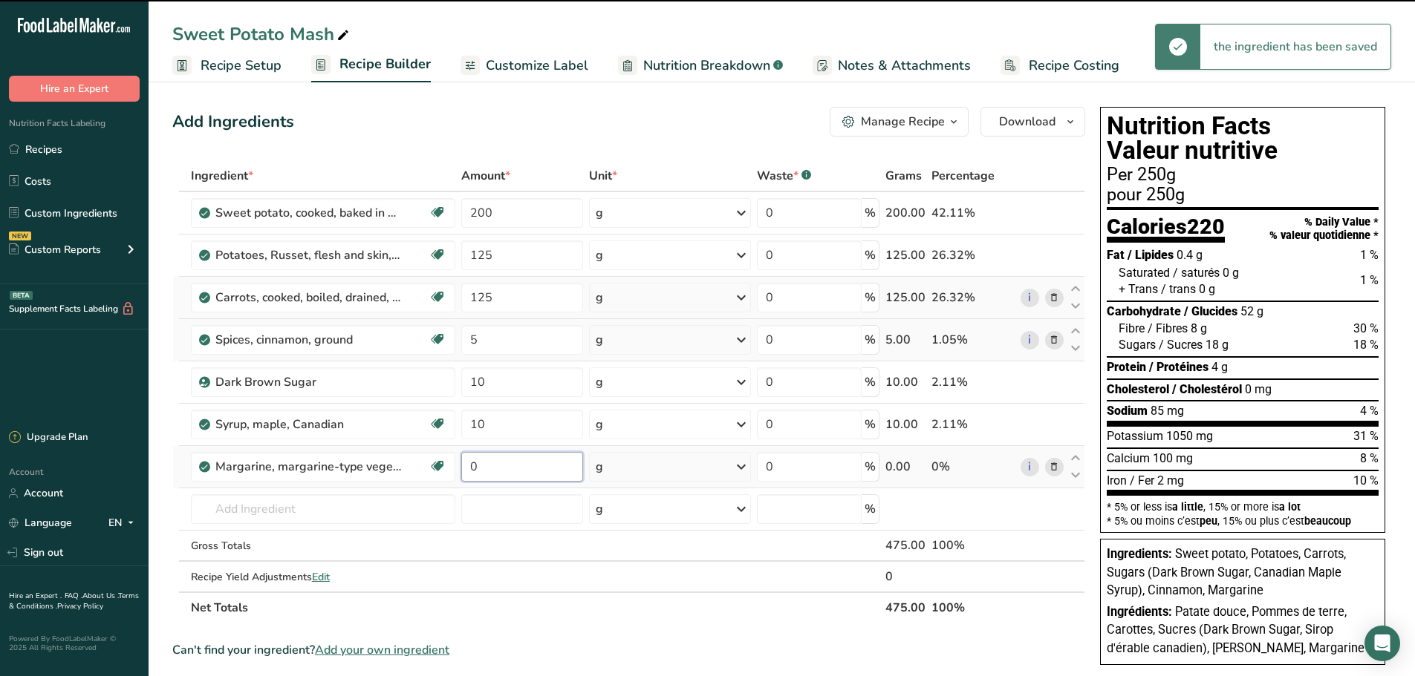
click at [502, 462] on input "0" at bounding box center [522, 467] width 123 height 30
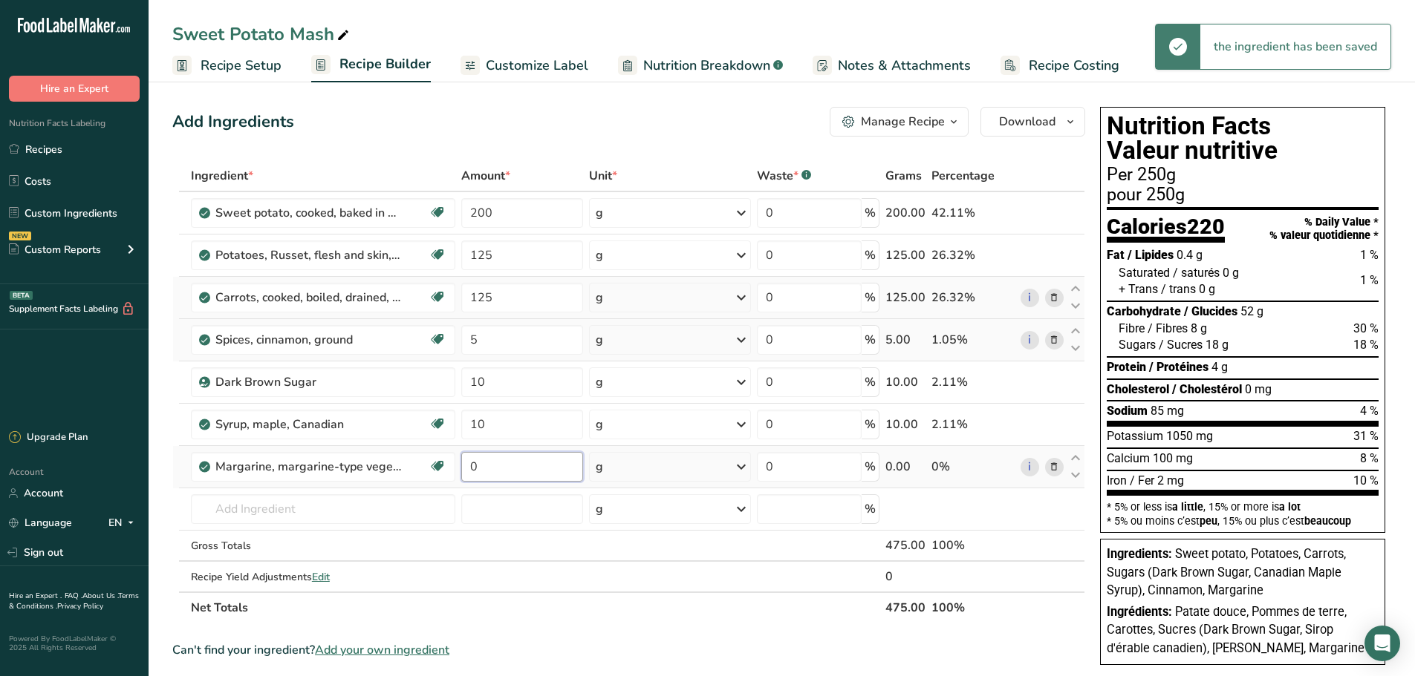
drag, startPoint x: 502, startPoint y: 462, endPoint x: 469, endPoint y: 472, distance: 34.1
click at [469, 472] on input "0" at bounding box center [522, 467] width 123 height 30
type input "15"
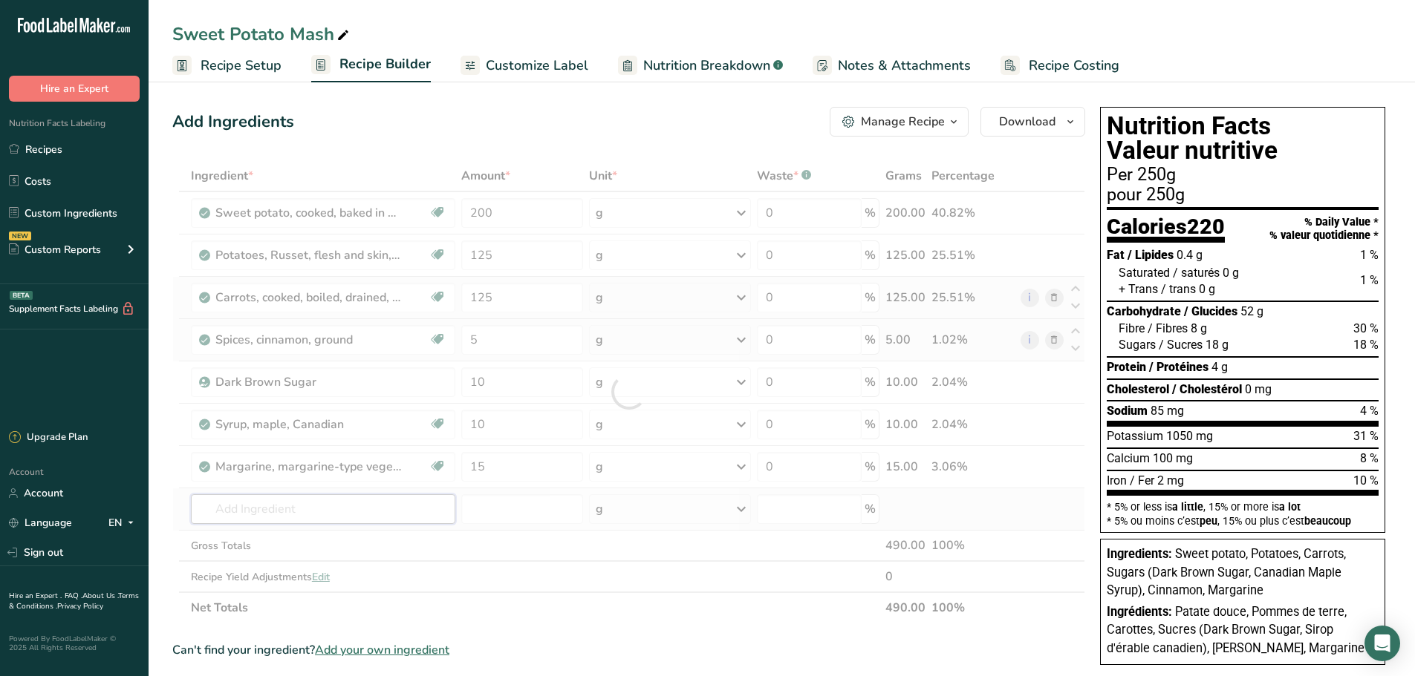
click at [262, 511] on div "Ingredient * Amount * Unit * Waste * .a-a{fill:#347362;}.b-a{fill:#fff;} Grams …" at bounding box center [628, 391] width 913 height 463
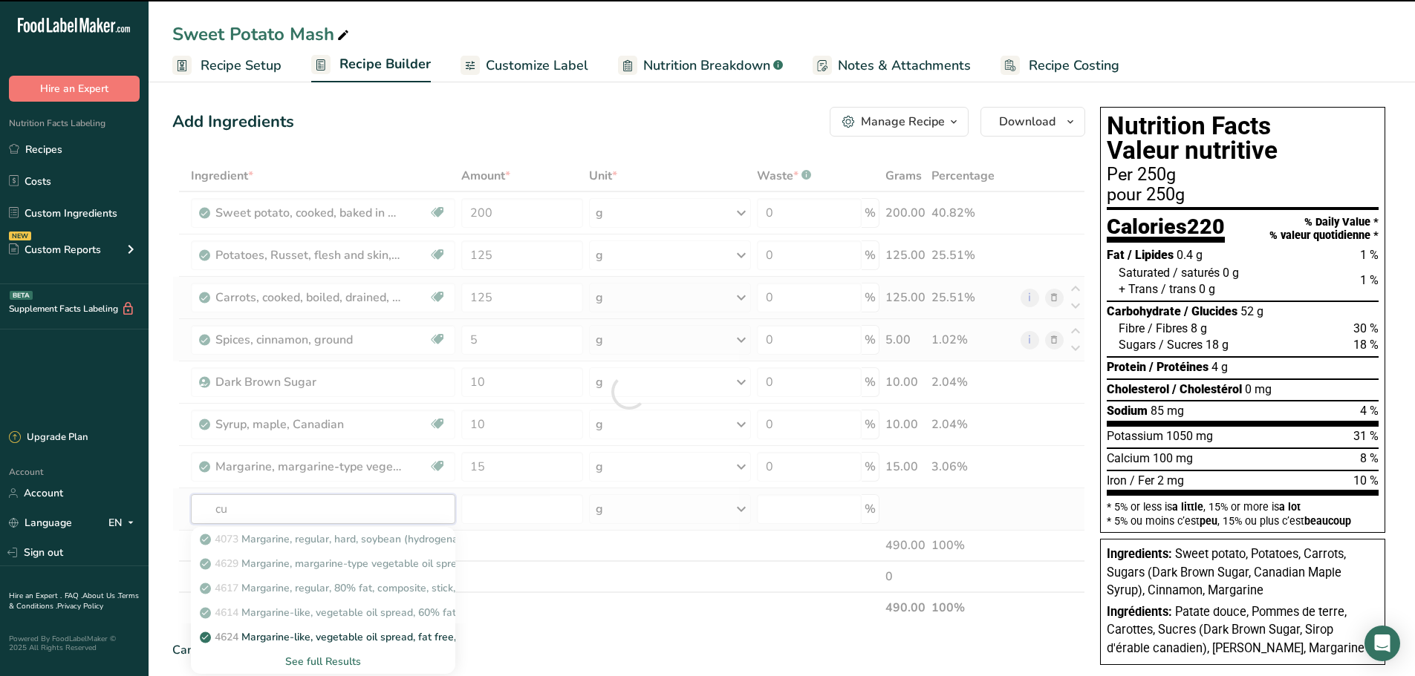
type input "cum"
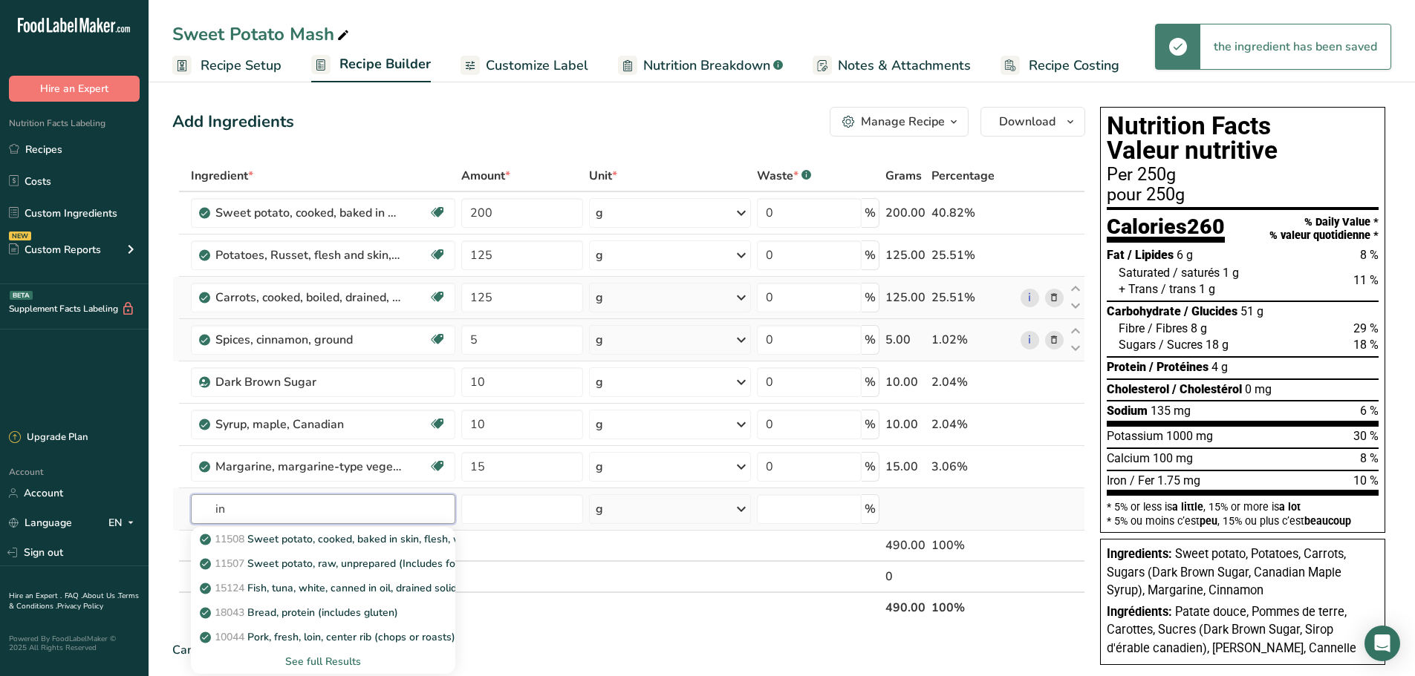
type input "i"
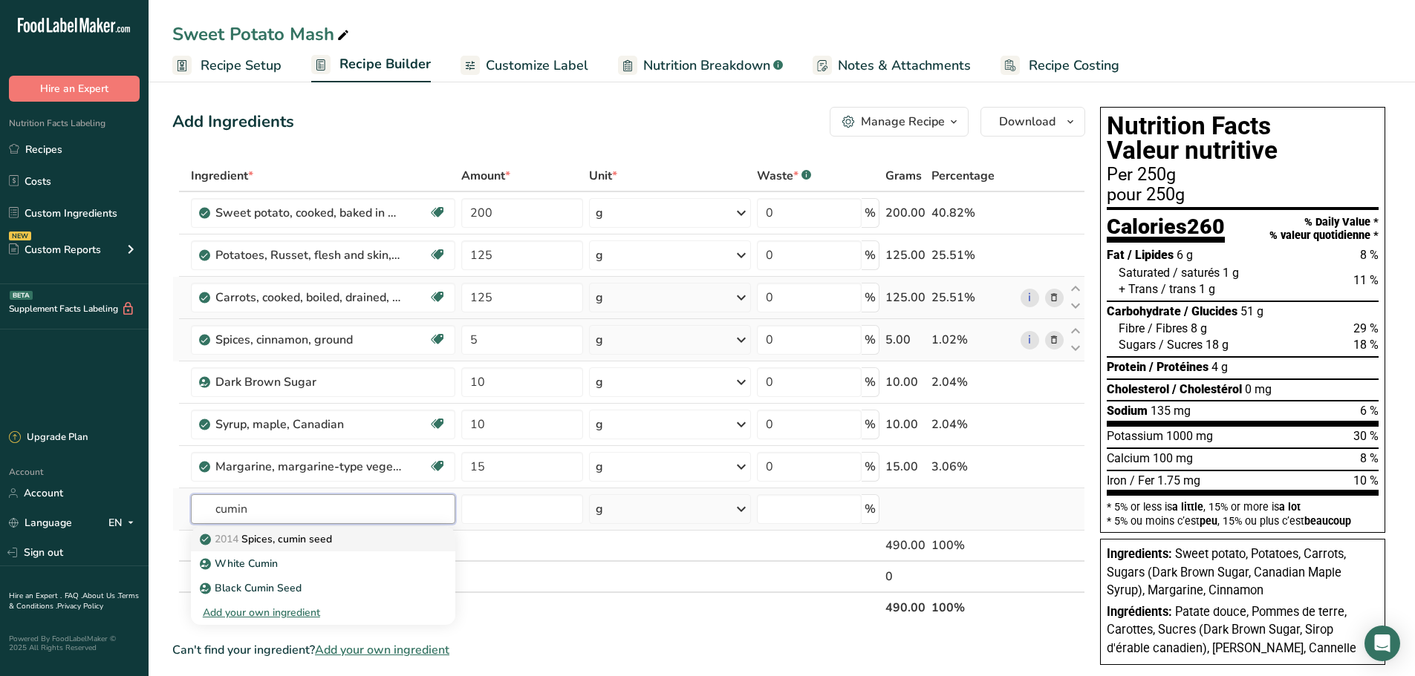
type input "cumin"
click at [270, 537] on p "2014 Spices, cumin seed" at bounding box center [267, 540] width 129 height 16
type input "Spices, cumin seed"
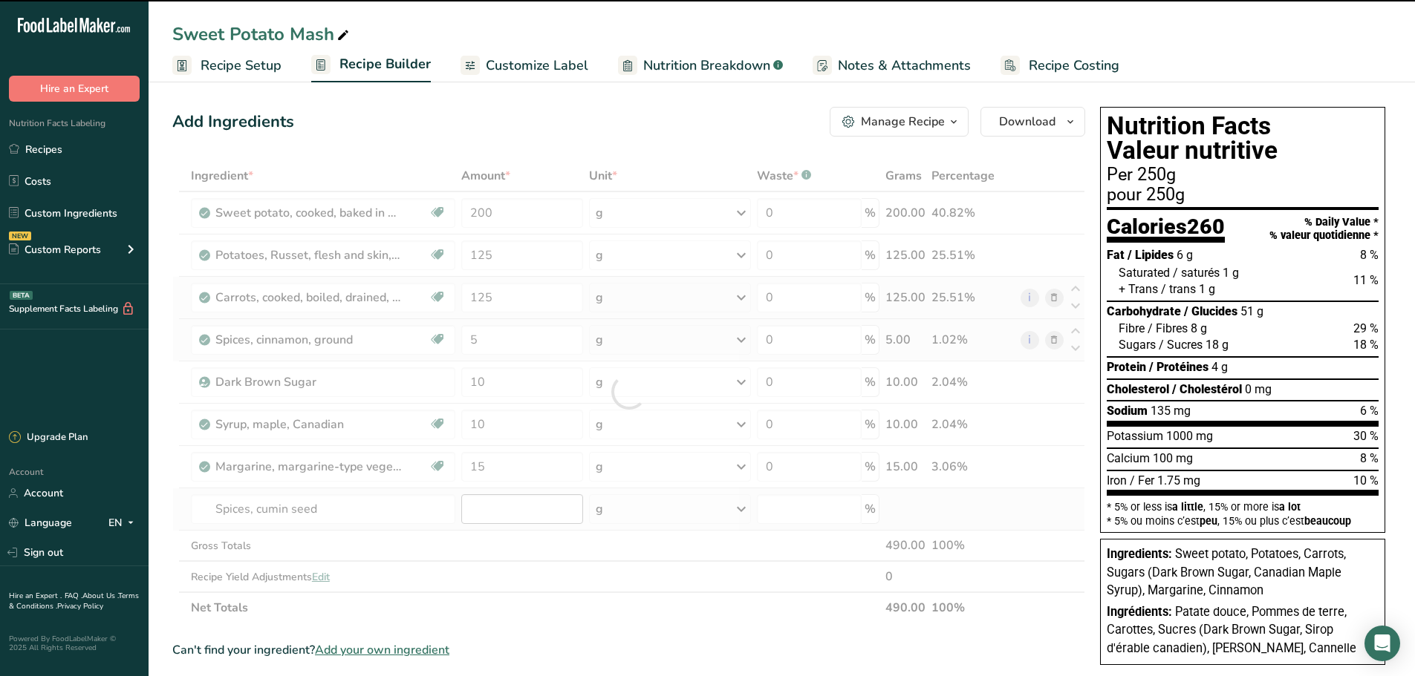
type input "0"
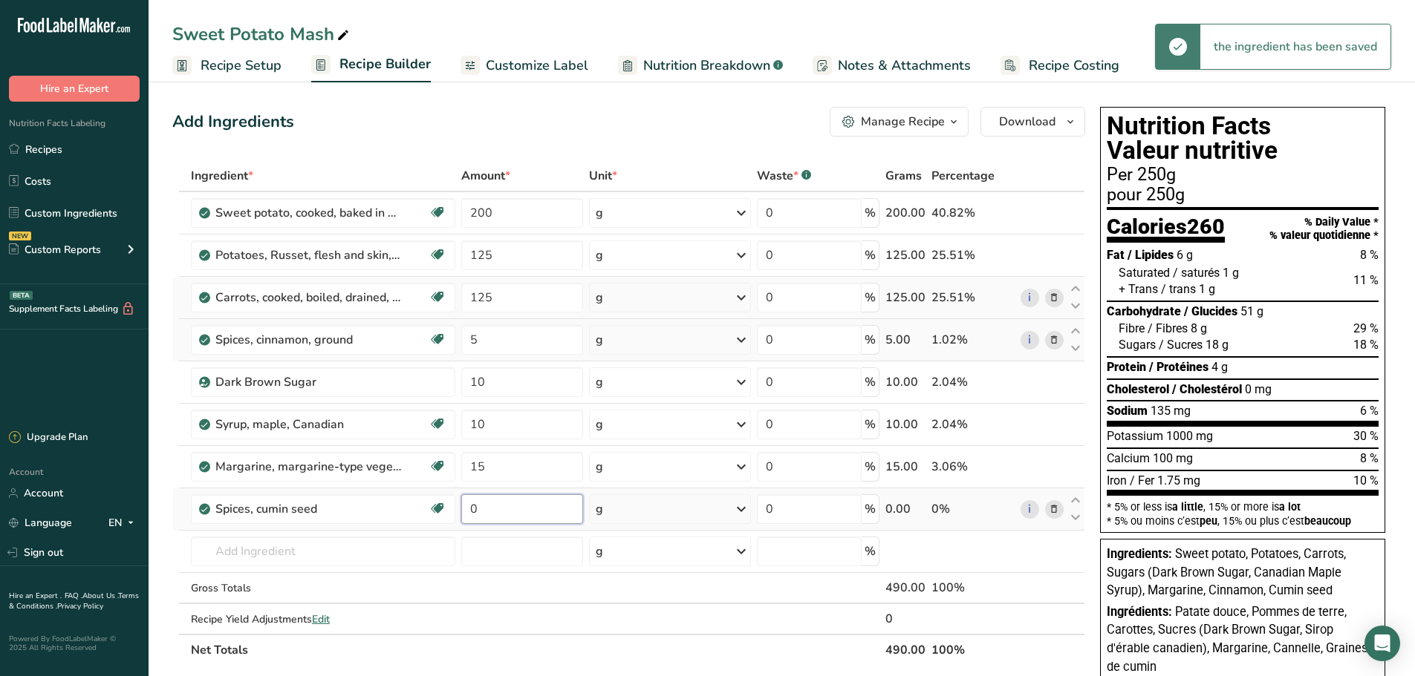
click at [480, 511] on input "0" at bounding box center [522, 510] width 123 height 30
drag, startPoint x: 480, startPoint y: 511, endPoint x: 460, endPoint y: 513, distance: 20.9
click at [460, 513] on td "0" at bounding box center [522, 510] width 128 height 42
type input "3"
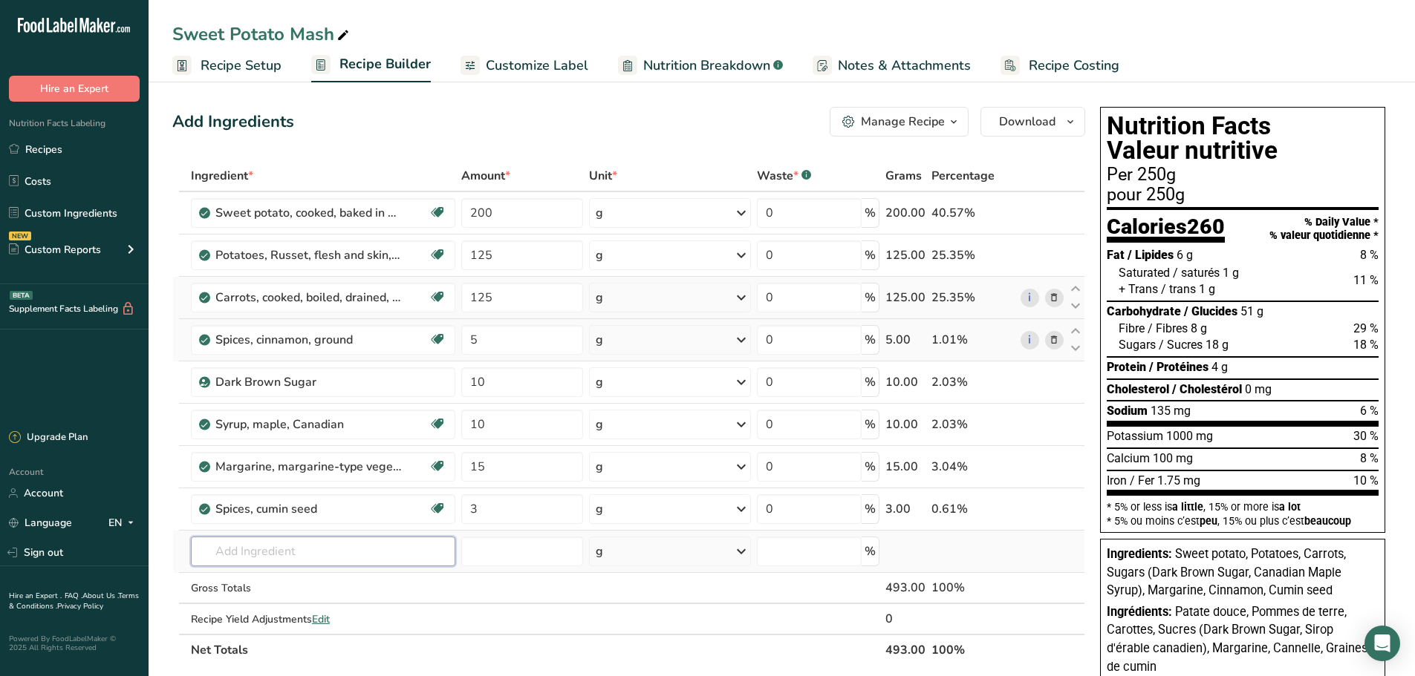
click at [278, 547] on div "Ingredient * Amount * Unit * Waste * .a-a{fill:#347362;}.b-a{fill:#fff;} Grams …" at bounding box center [628, 413] width 913 height 506
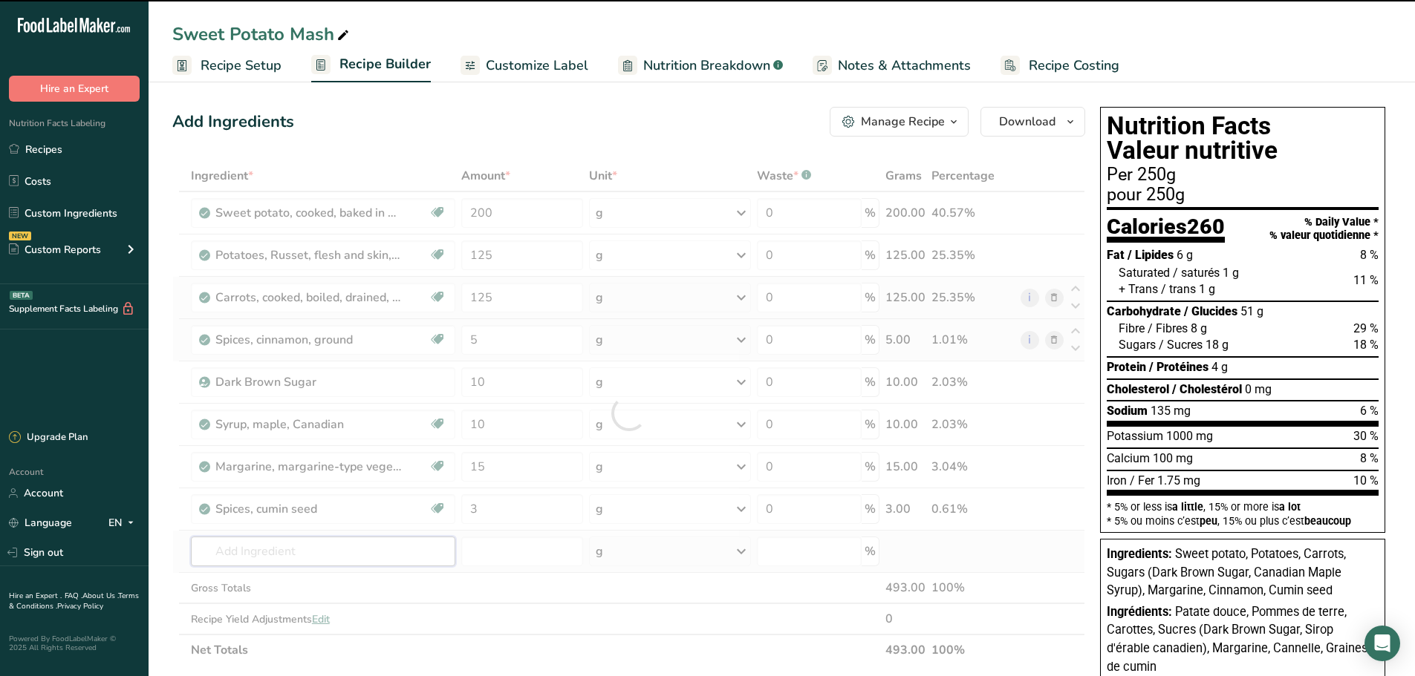
type input "s"
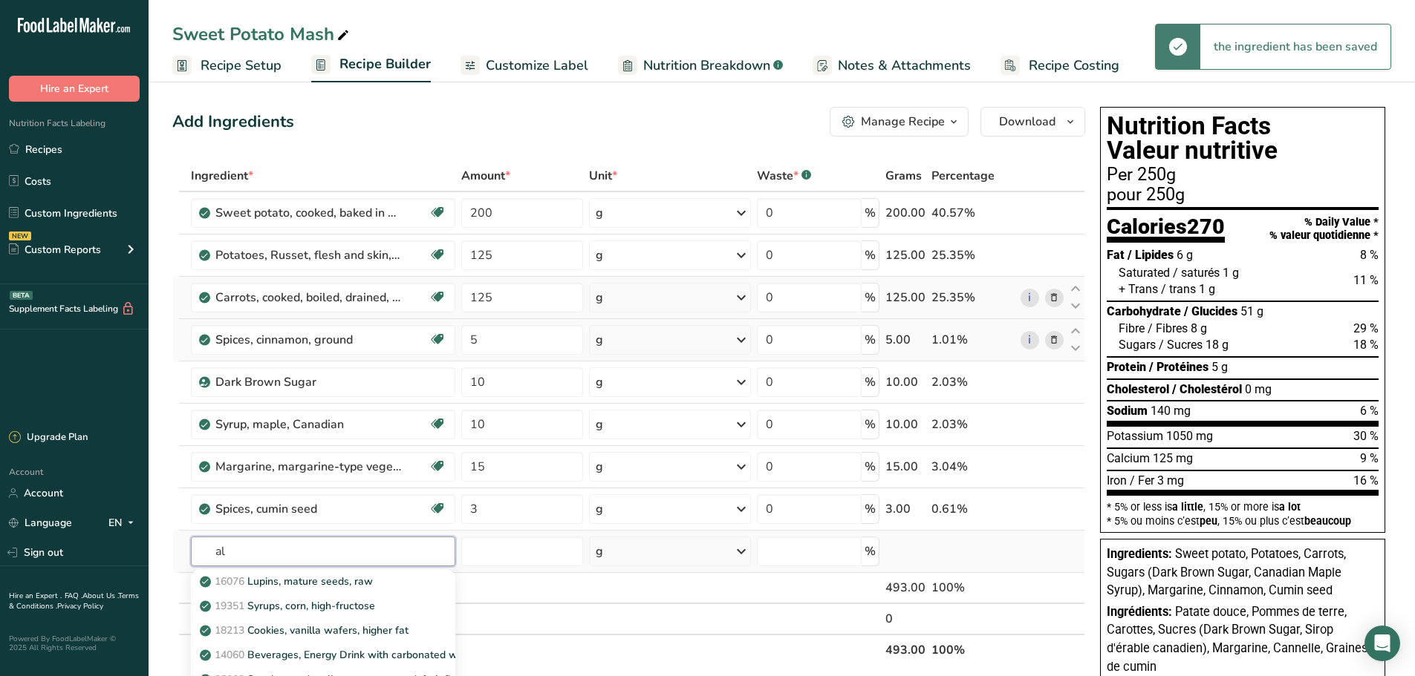
type input "a"
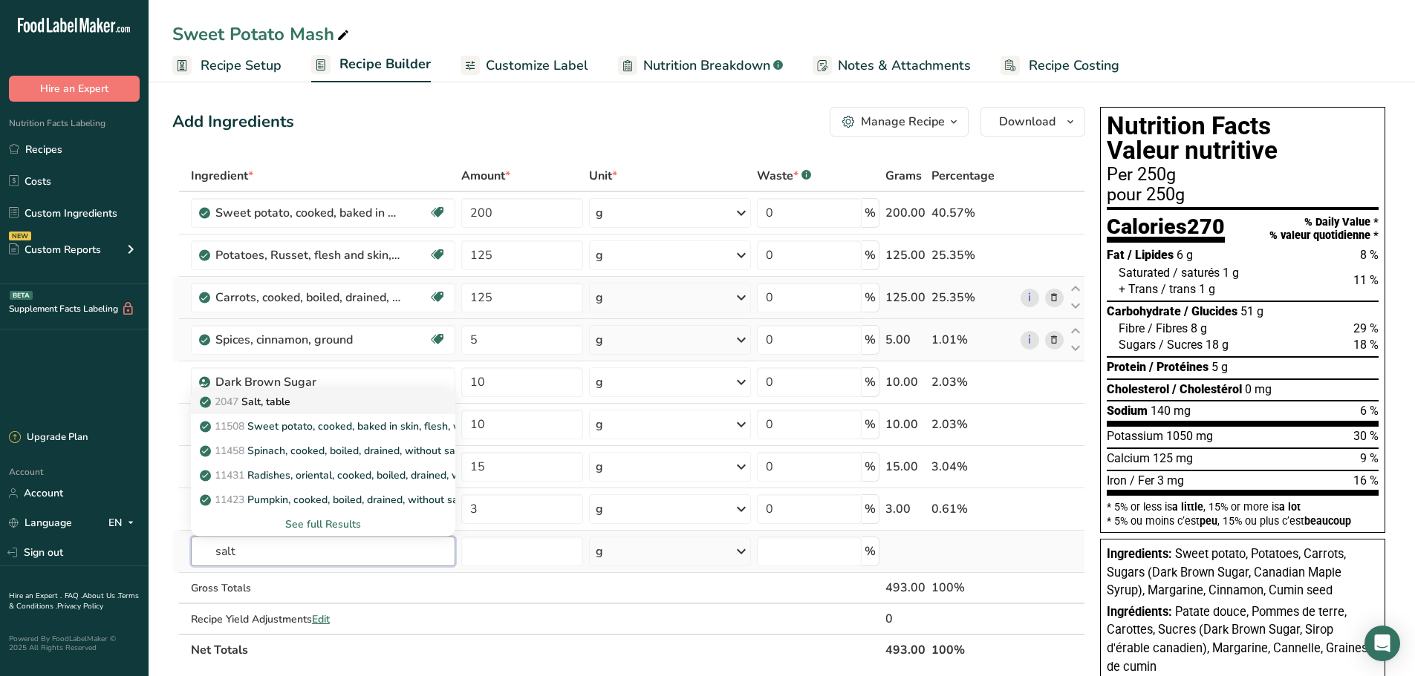
type input "salt"
click at [267, 407] on p "2047 Salt, table" at bounding box center [247, 402] width 88 height 16
type input "Salt, table"
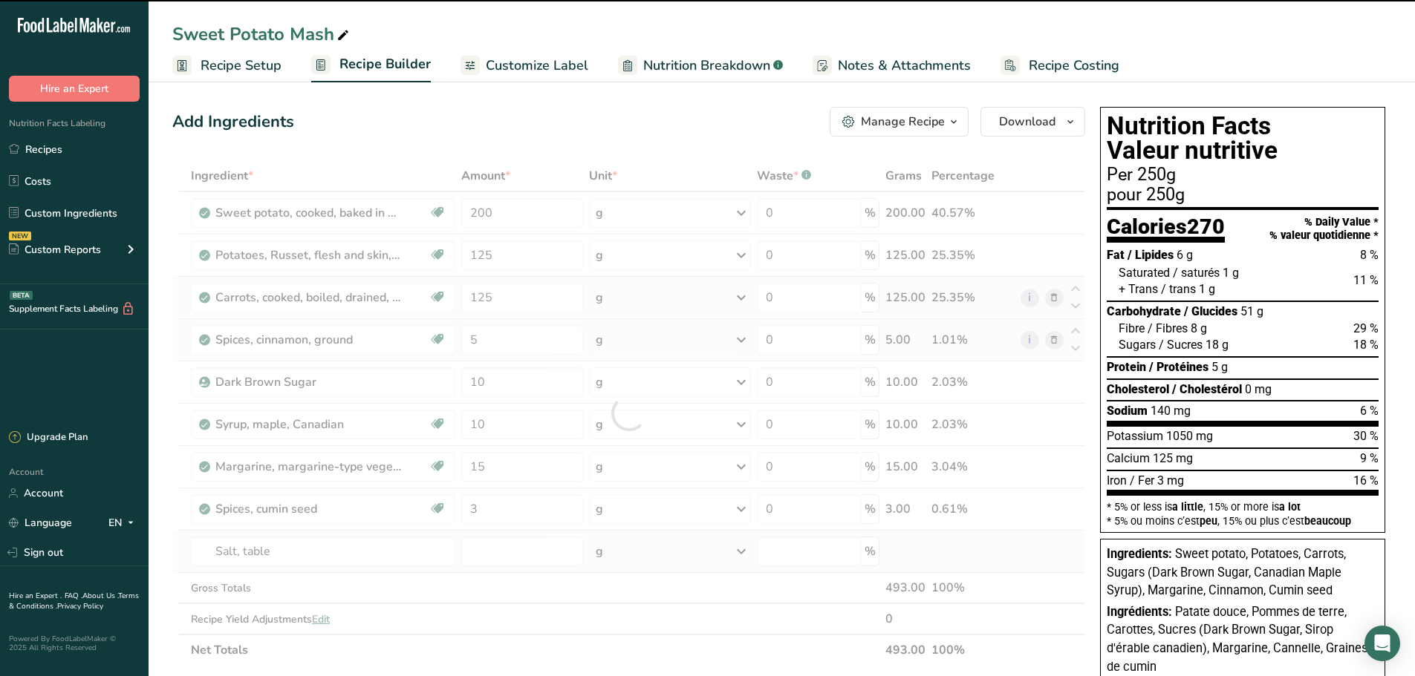
type input "0"
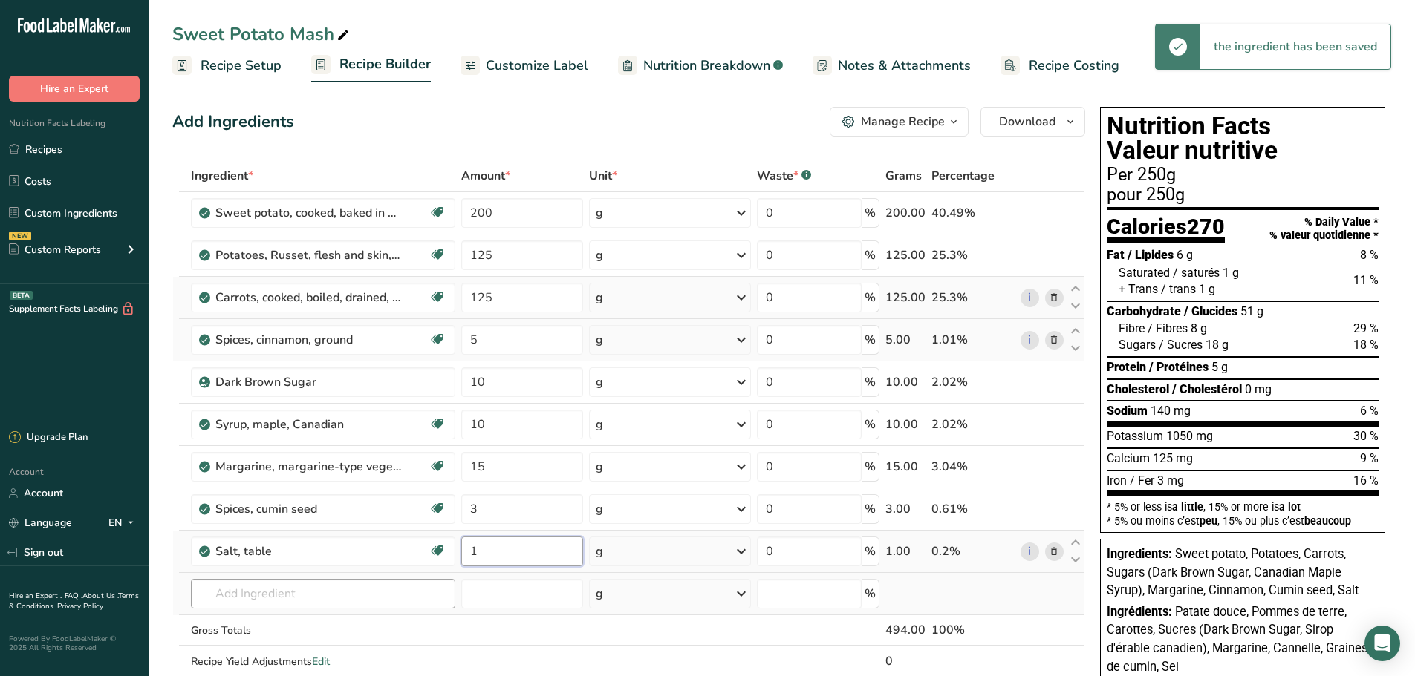
type input "1"
click at [267, 587] on div "Ingredient * Amount * Unit * Waste * .a-a{fill:#347362;}.b-a{fill:#fff;} Grams …" at bounding box center [628, 434] width 913 height 548
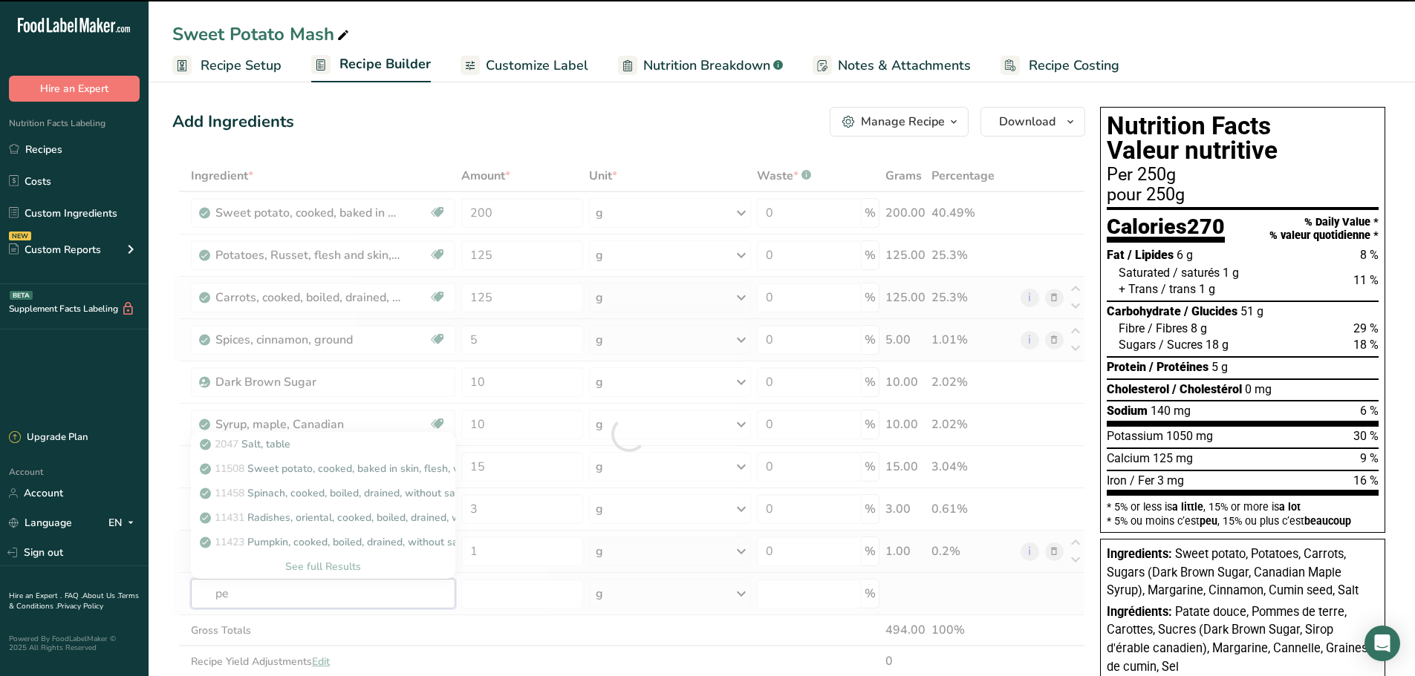
type input "pep"
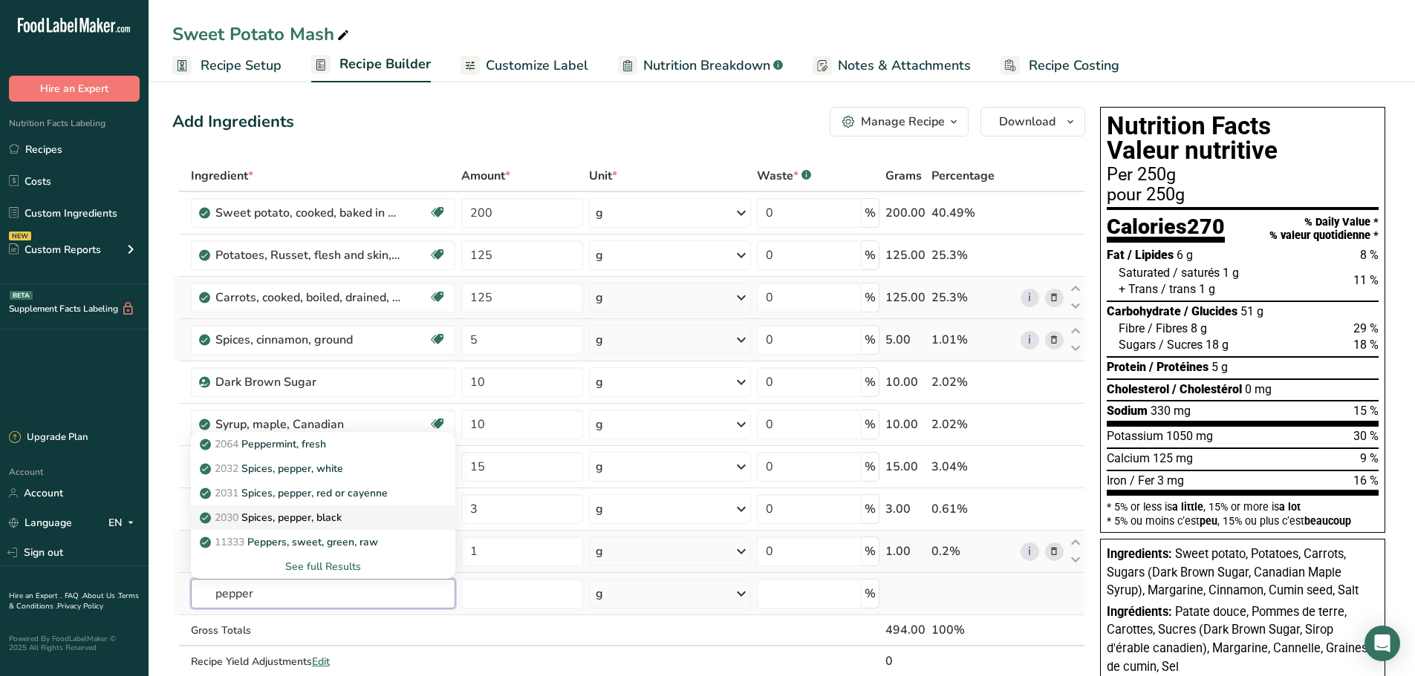
type input "pepper"
click at [304, 512] on p "2030 Spices, pepper, black" at bounding box center [272, 518] width 139 height 16
type input "Spices, pepper, black"
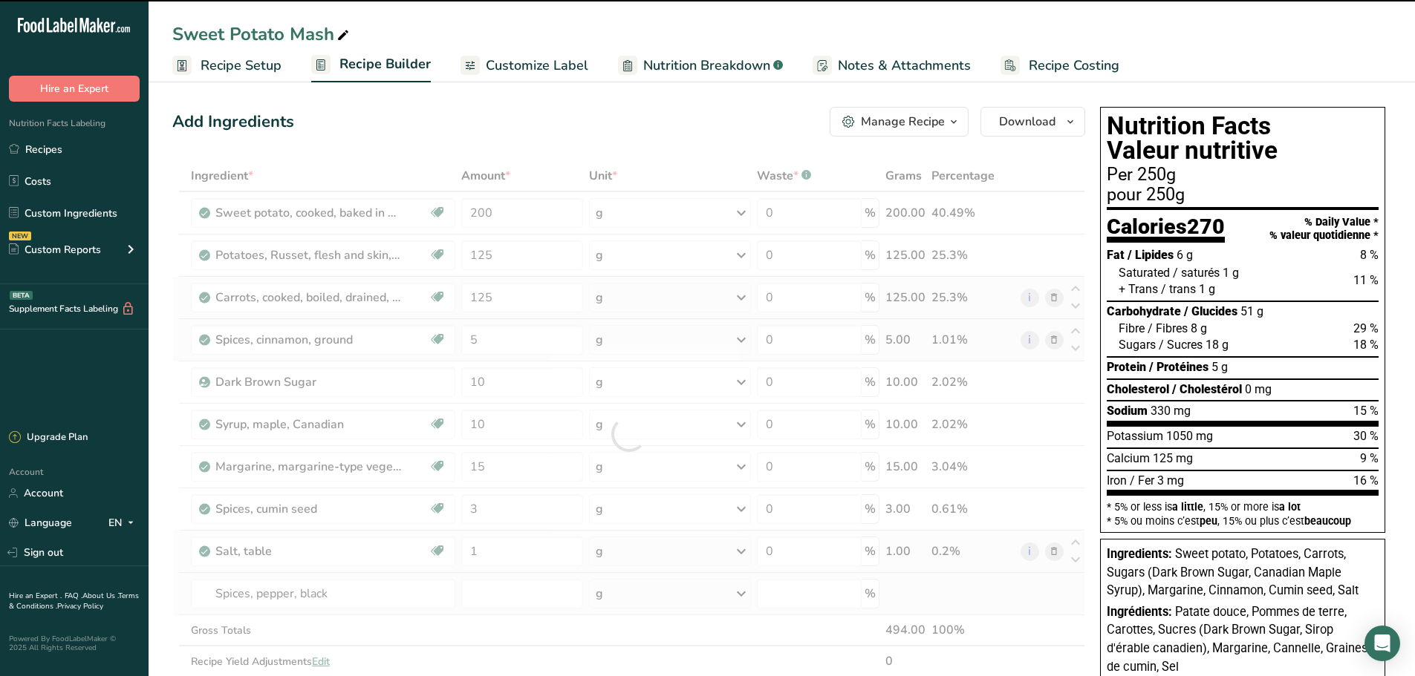
type input "0"
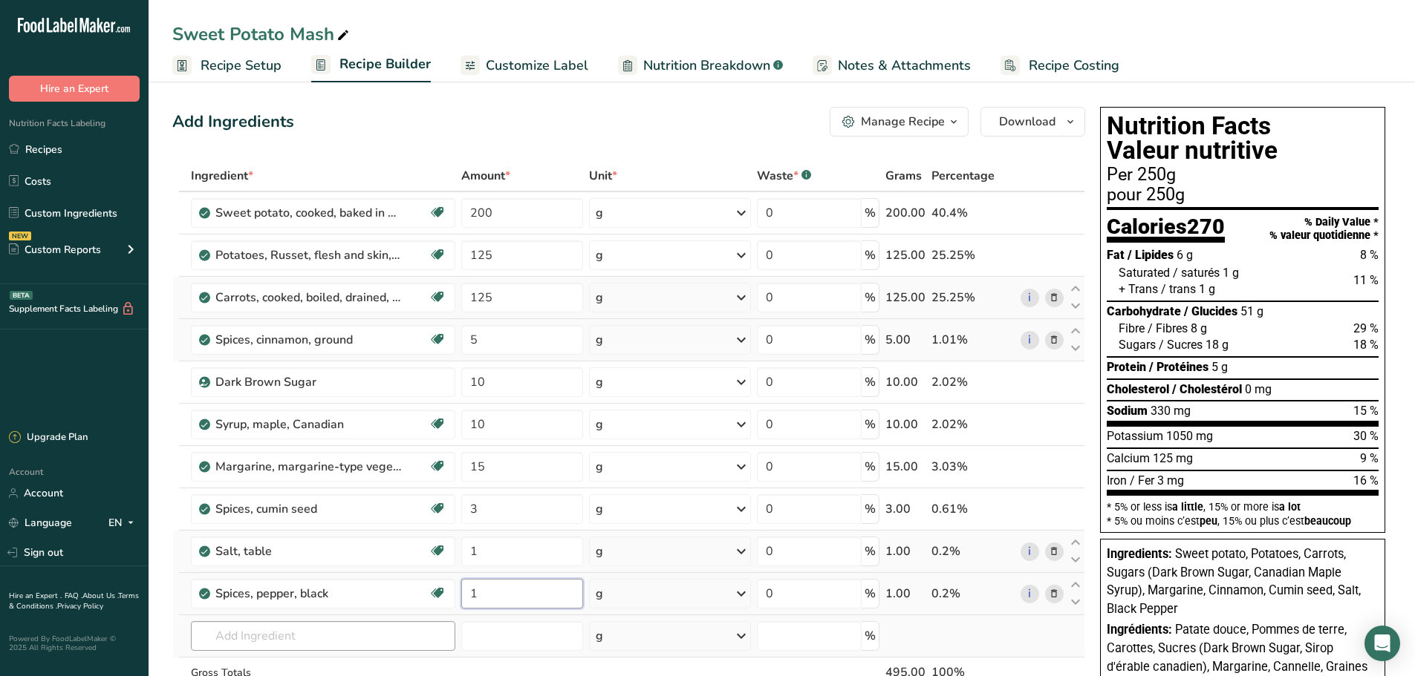
type input "1"
click at [261, 642] on div "Ingredient * Amount * Unit * Waste * .a-a{fill:#347362;}.b-a{fill:#fff;} Grams …" at bounding box center [628, 455] width 913 height 590
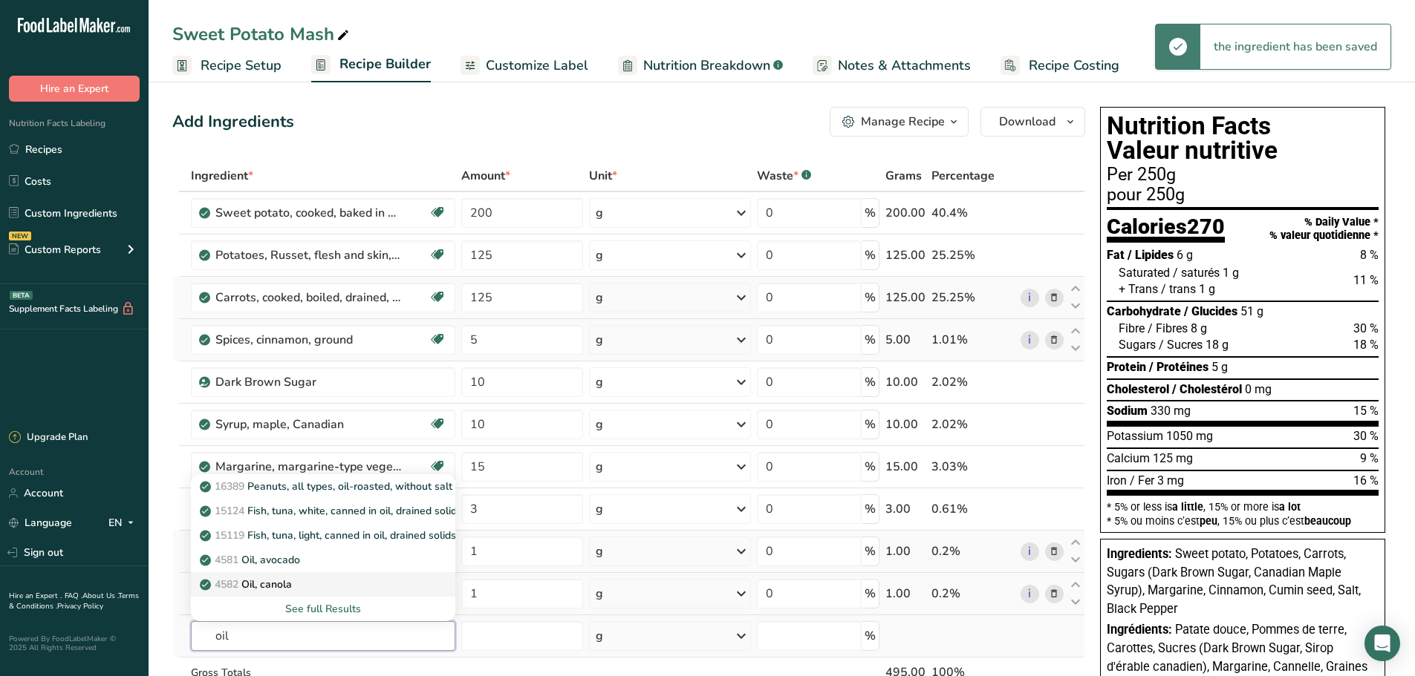
type input "oil"
click at [269, 575] on link "4582 Oil, canola" at bounding box center [323, 584] width 264 height 25
type input "Oil, canola"
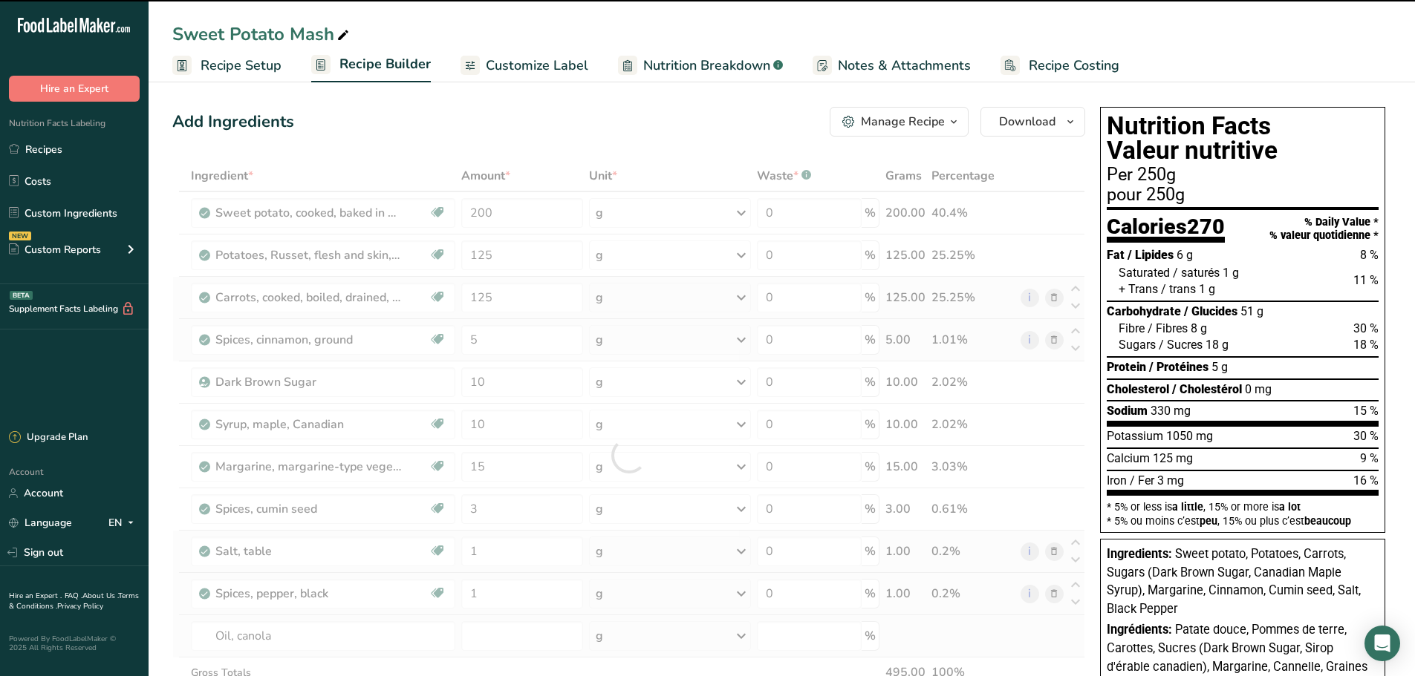
type input "0"
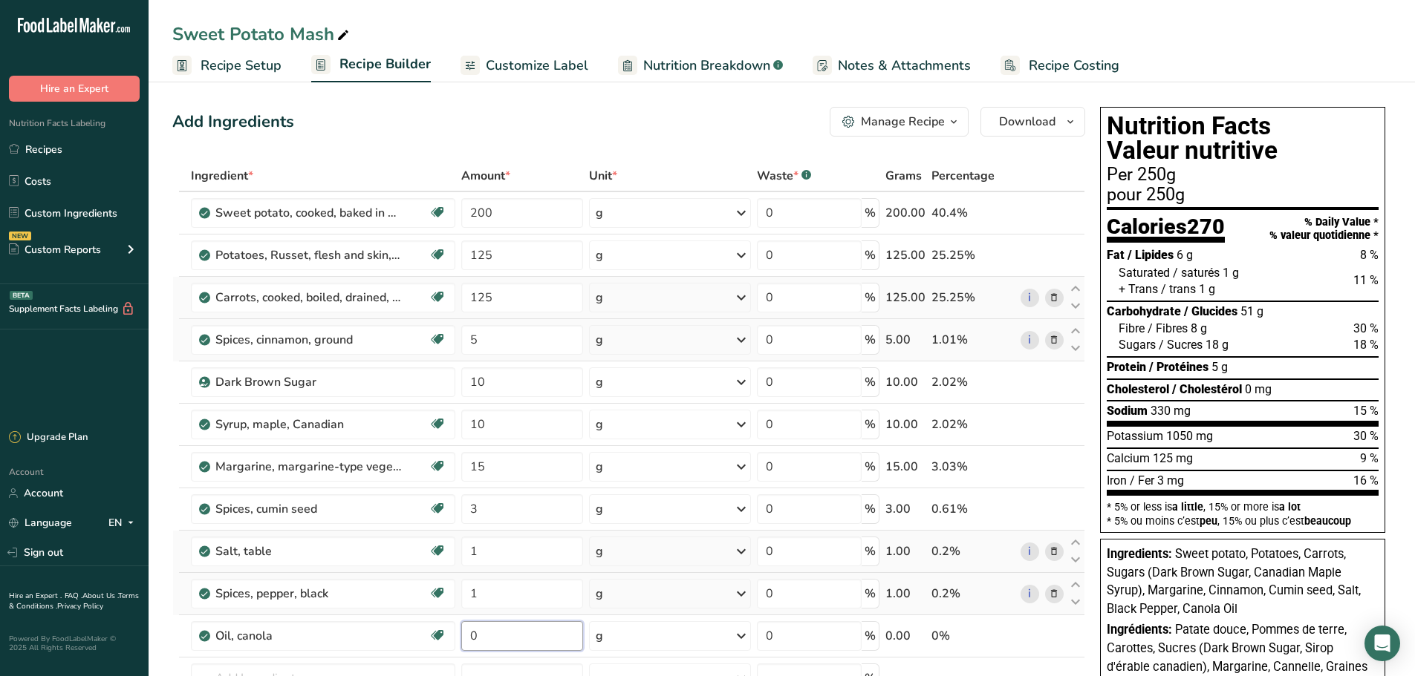
scroll to position [74, 0]
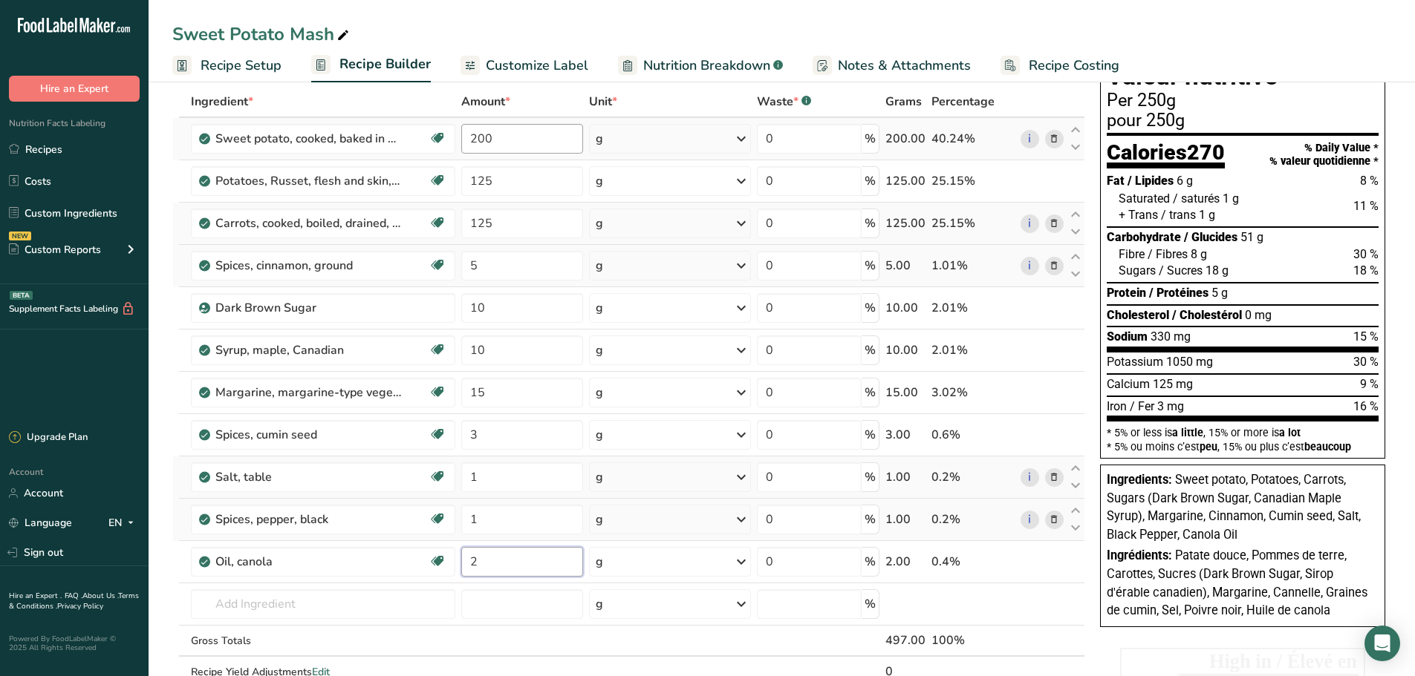
type input "2"
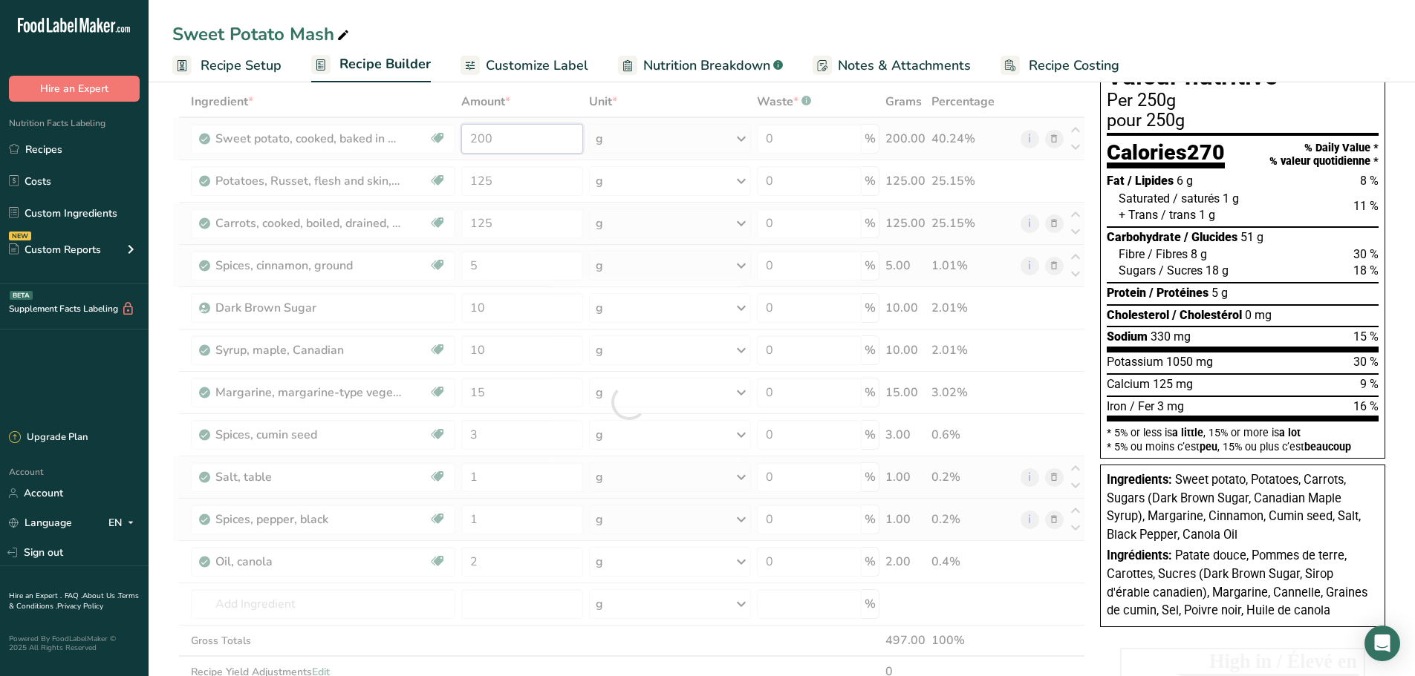
click at [500, 143] on div "Ingredient * Amount * Unit * Waste * .a-a{fill:#347362;}.b-a{fill:#fff;} Grams …" at bounding box center [628, 402] width 913 height 633
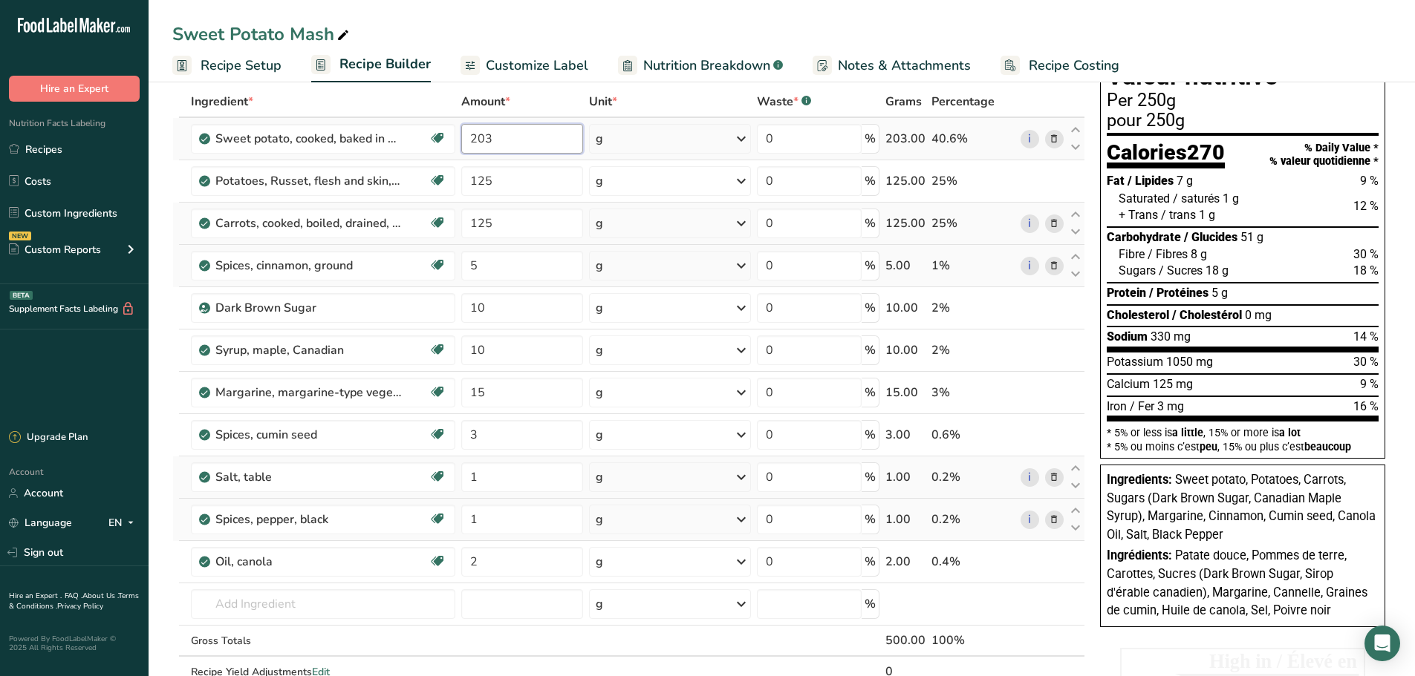
click at [500, 143] on input "203" at bounding box center [522, 139] width 123 height 30
type input "200"
click at [489, 394] on div "Ingredient * Amount * Unit * Waste * .a-a{fill:#347362;}.b-a{fill:#fff;} Grams …" at bounding box center [628, 402] width 913 height 633
type input "18"
click at [508, 439] on div "Ingredient * Amount * Unit * Waste * .a-a{fill:#347362;}.b-a{fill:#fff;} Grams …" at bounding box center [628, 402] width 913 height 633
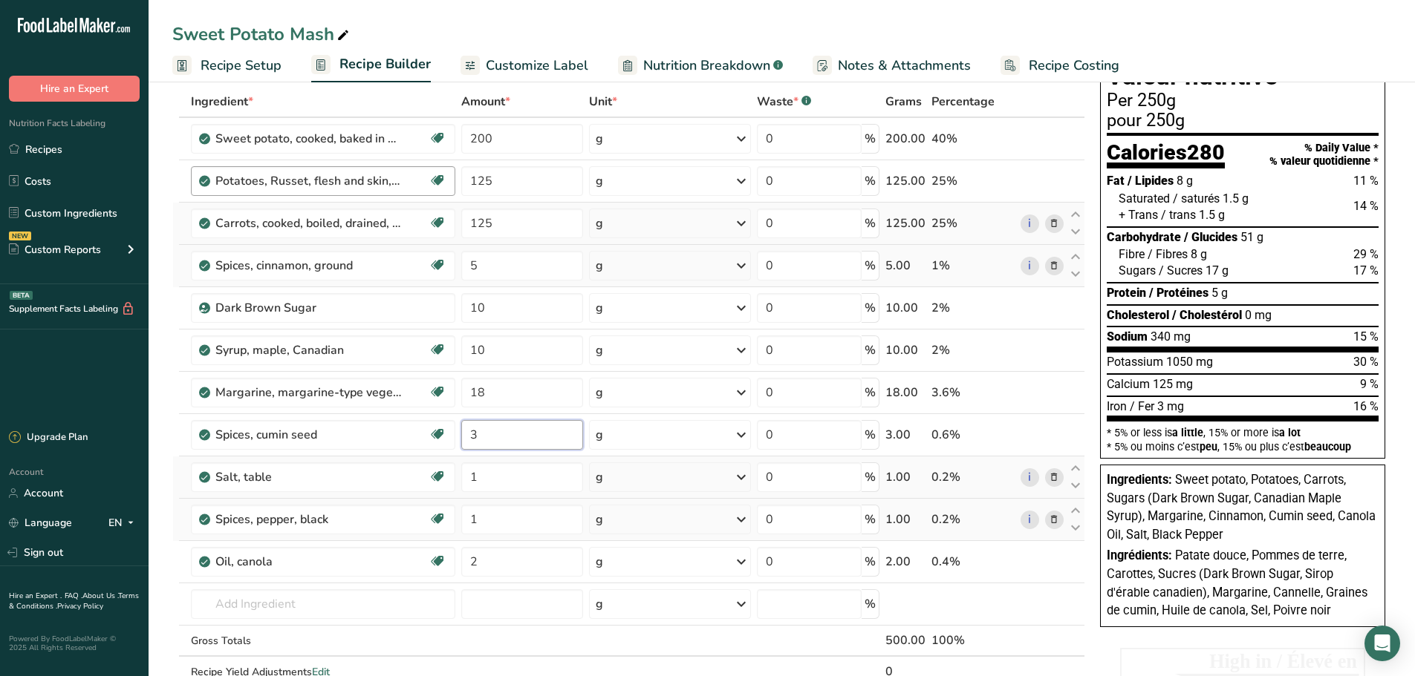
scroll to position [0, 0]
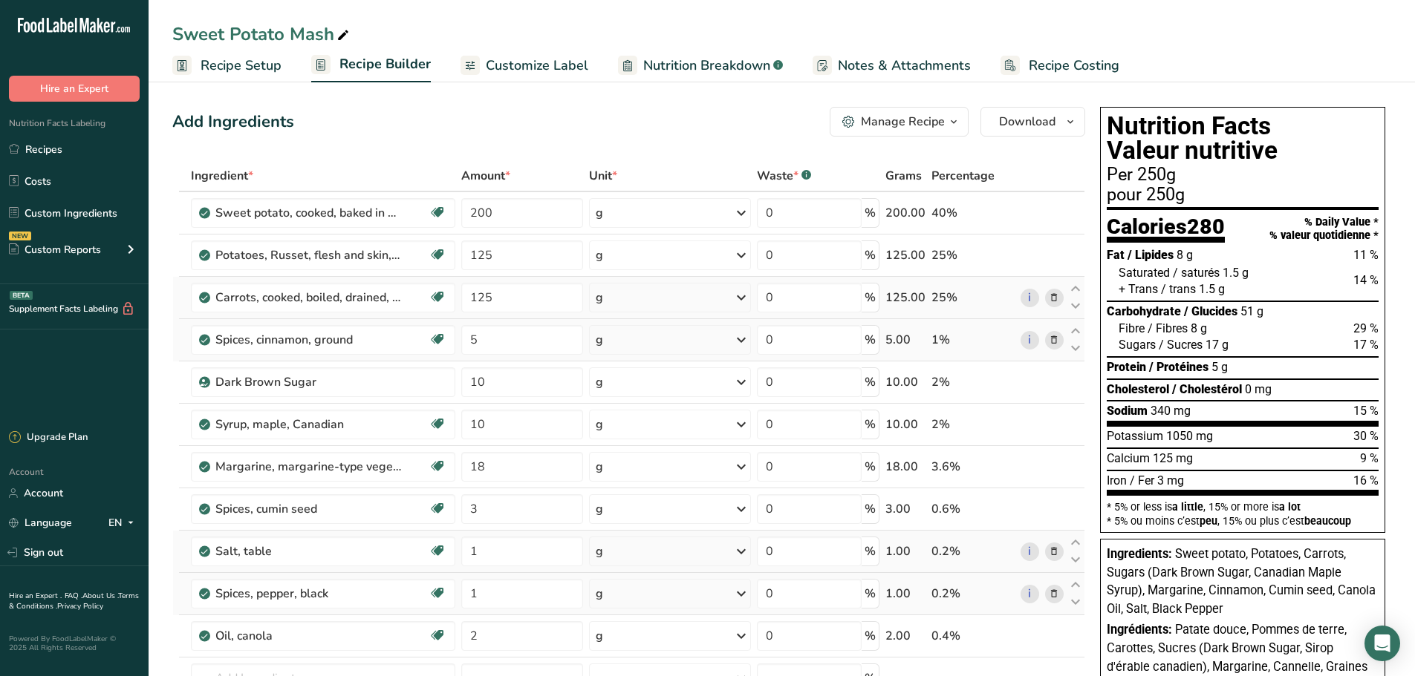
click at [559, 61] on span "Customize Label" at bounding box center [537, 66] width 102 height 20
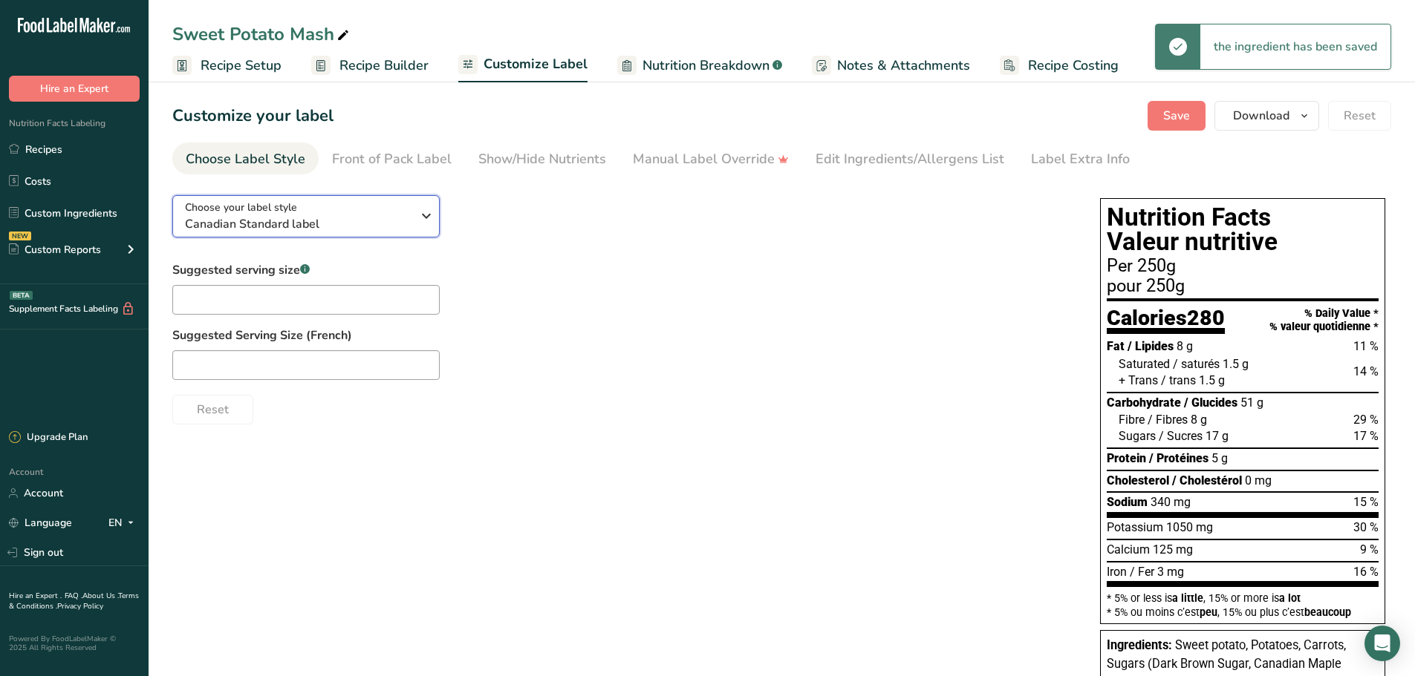
click at [320, 226] on span "Canadian Standard label" at bounding box center [298, 224] width 226 height 18
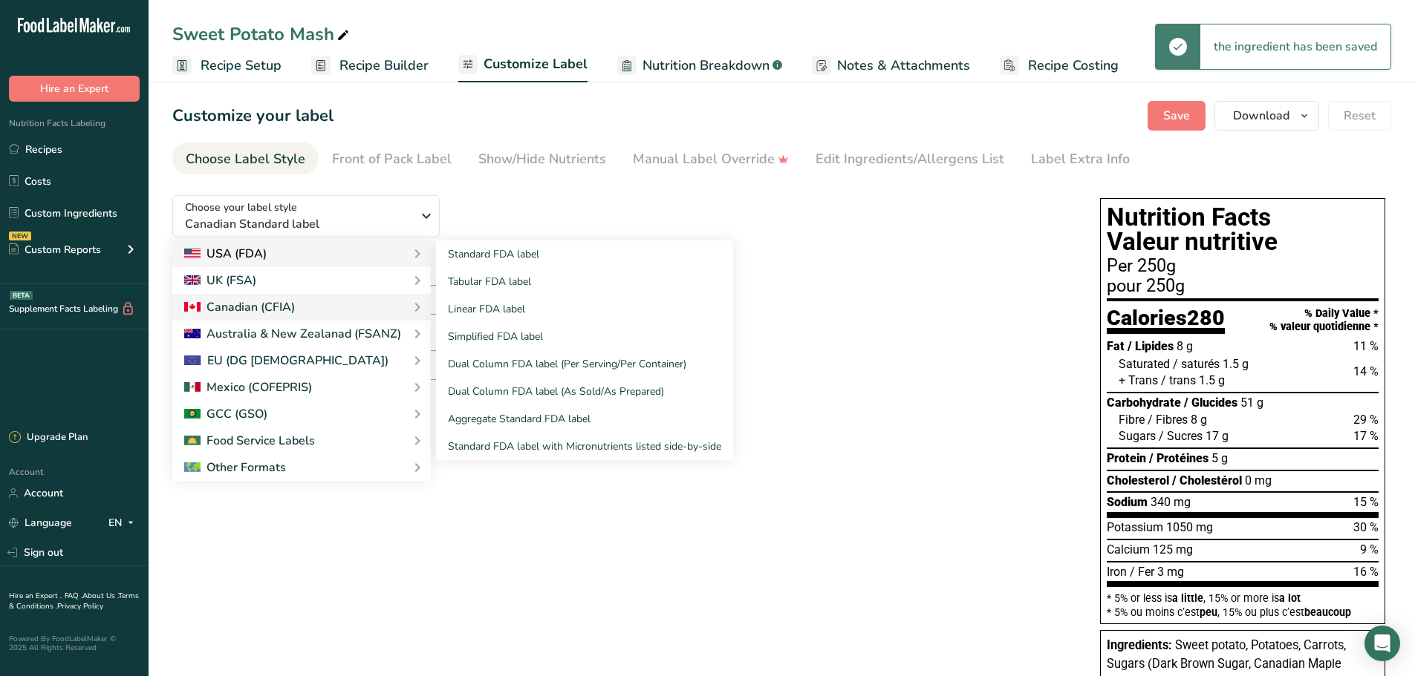
click at [264, 255] on div "USA (FDA)" at bounding box center [225, 254] width 82 height 18
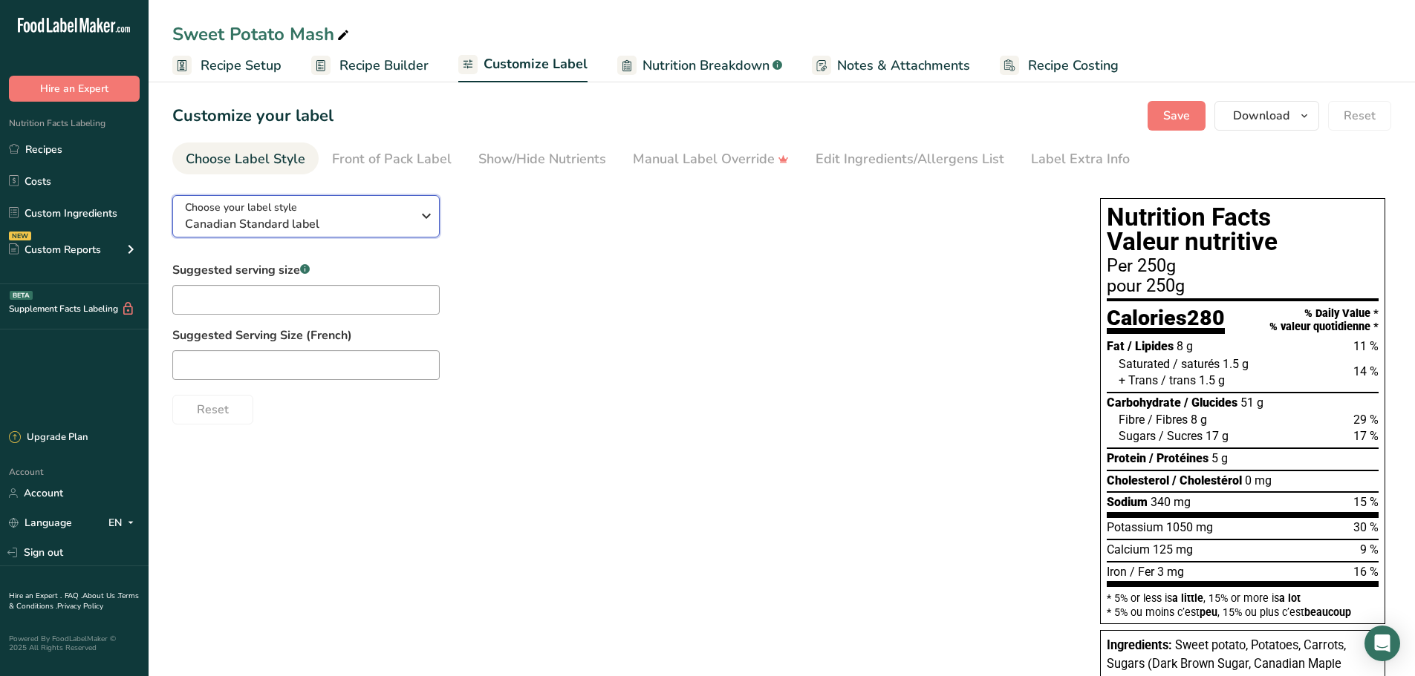
click at [297, 219] on span "Canadian Standard label" at bounding box center [298, 224] width 226 height 18
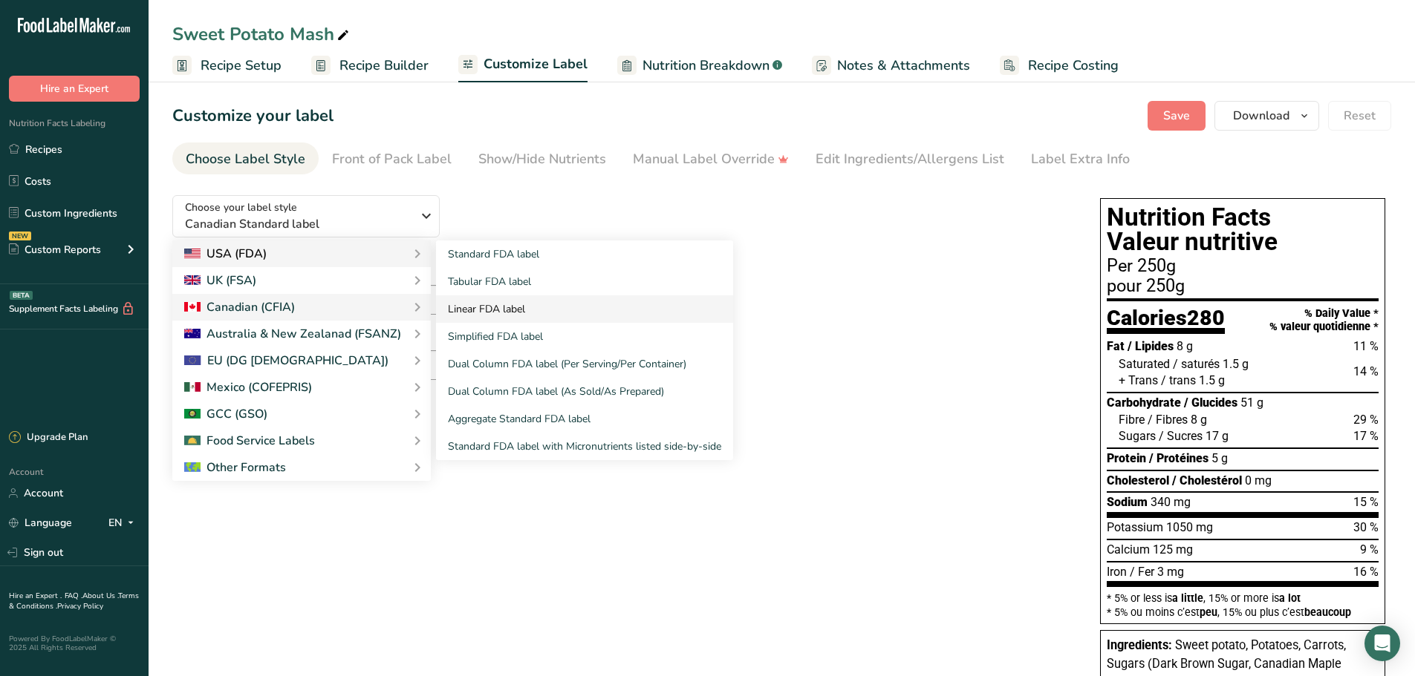
click at [499, 304] on link "Linear FDA label" at bounding box center [584, 309] width 297 height 27
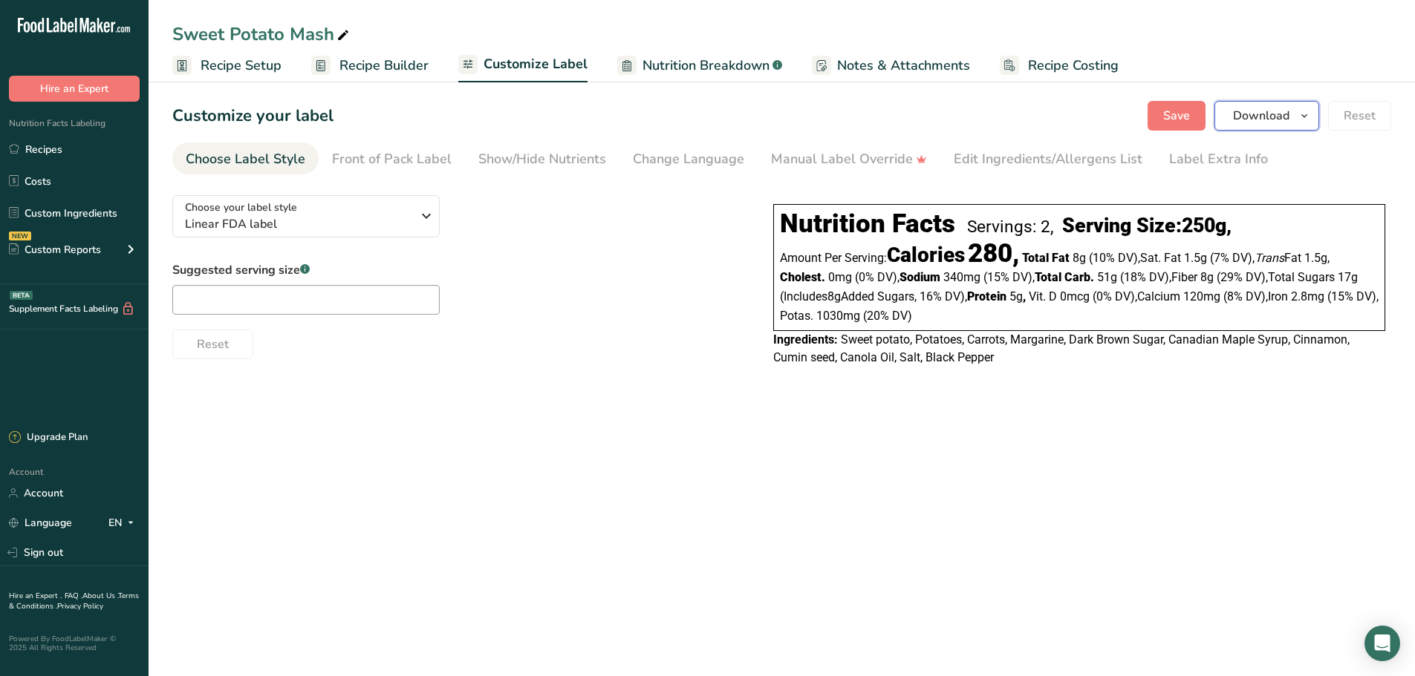
click at [1266, 118] on span "Download" at bounding box center [1261, 116] width 56 height 18
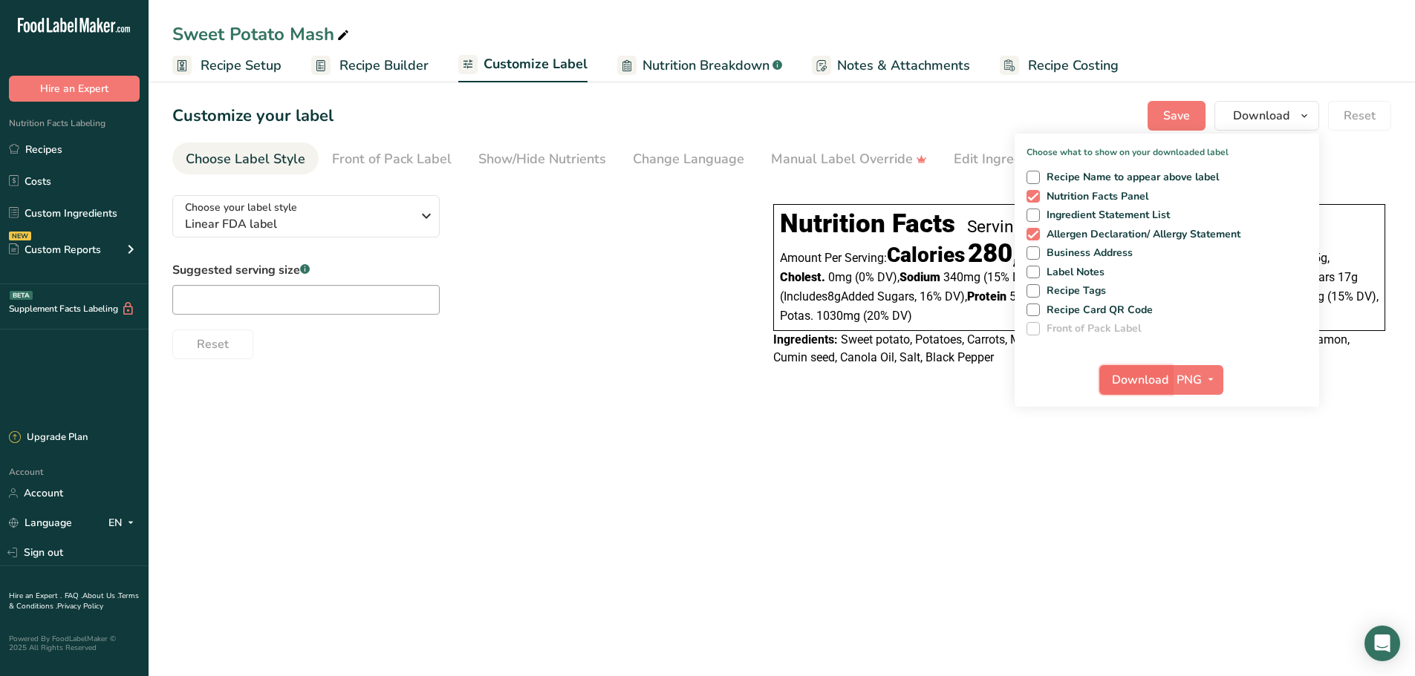
click at [1164, 380] on span "Download" at bounding box center [1140, 380] width 56 height 18
click at [1395, 408] on main "Sweet Potato Mash Recipe Setup Recipe Builder Customize Label Nutrition Breakdo…" at bounding box center [707, 338] width 1415 height 676
